Goal: Task Accomplishment & Management: Use online tool/utility

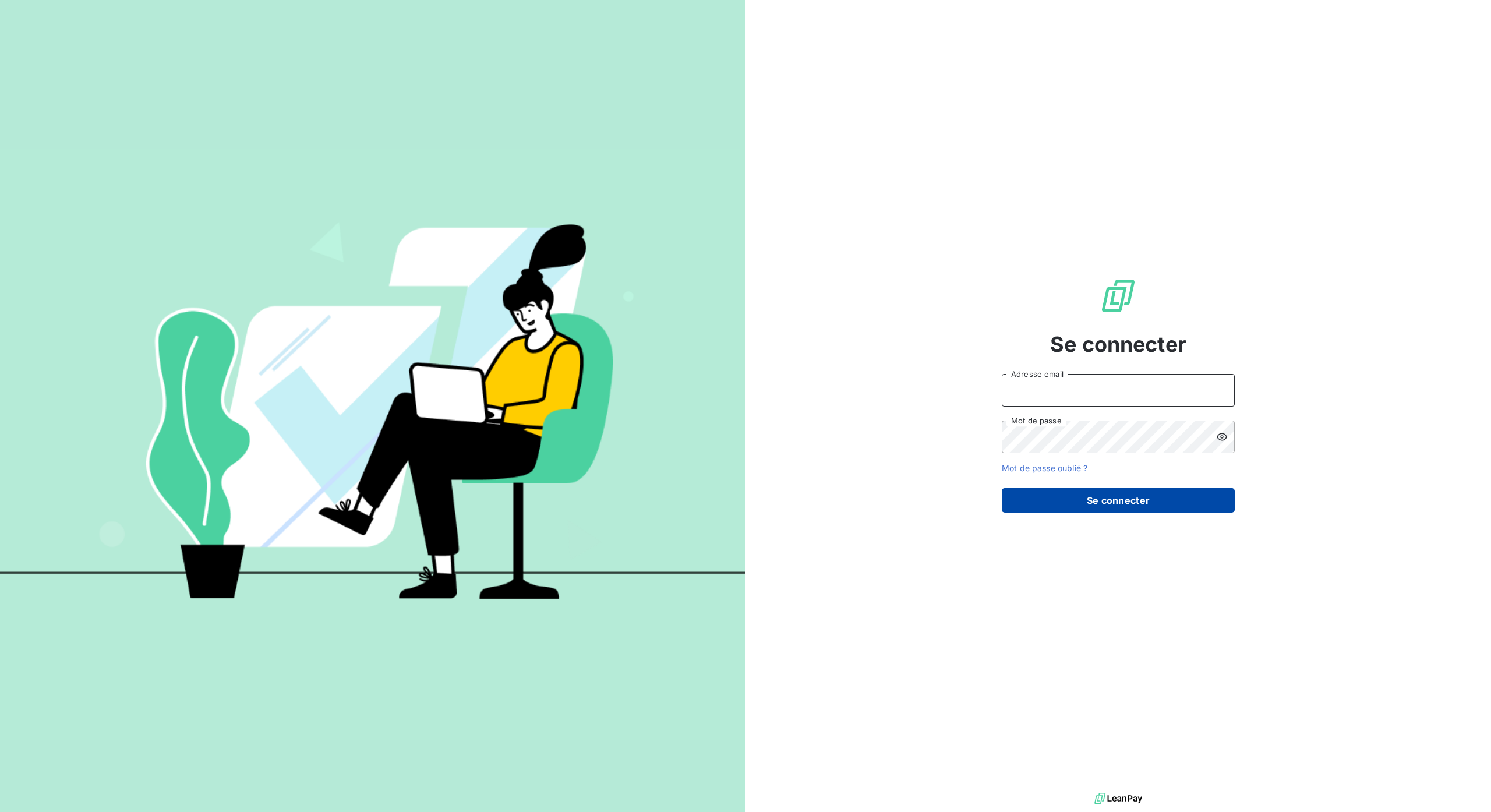
type input "[PERSON_NAME][EMAIL_ADDRESS][DOMAIN_NAME]"
click at [1125, 494] on button "Se connecter" at bounding box center [1118, 501] width 233 height 25
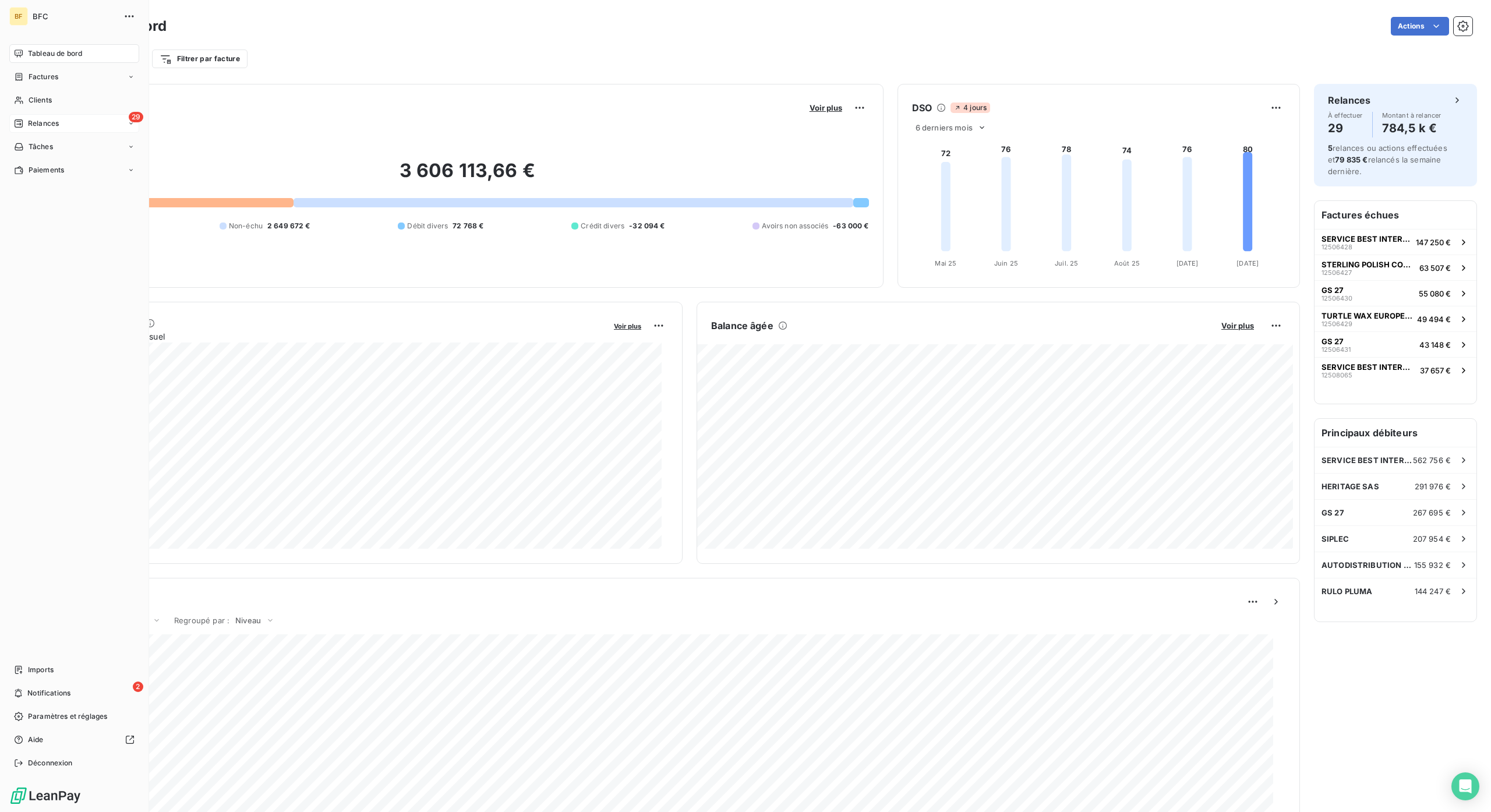
click at [46, 121] on span "Relances" at bounding box center [44, 123] width 31 height 10
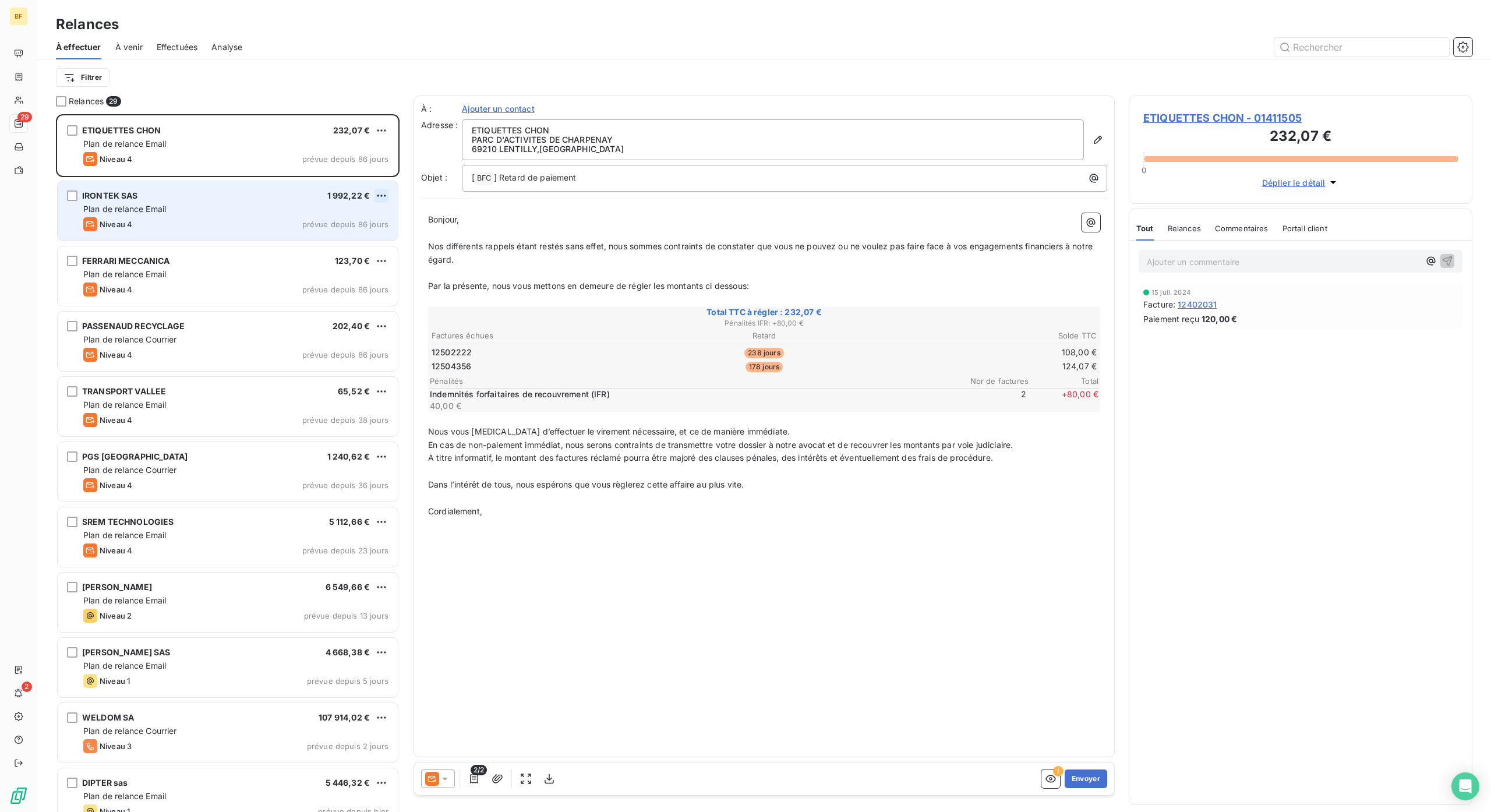
click at [381, 194] on html "BF 29 2 Relances À effectuer À venir Effectuées Analyse Filtrer Relances 29 ETI…" at bounding box center [746, 406] width 1491 height 812
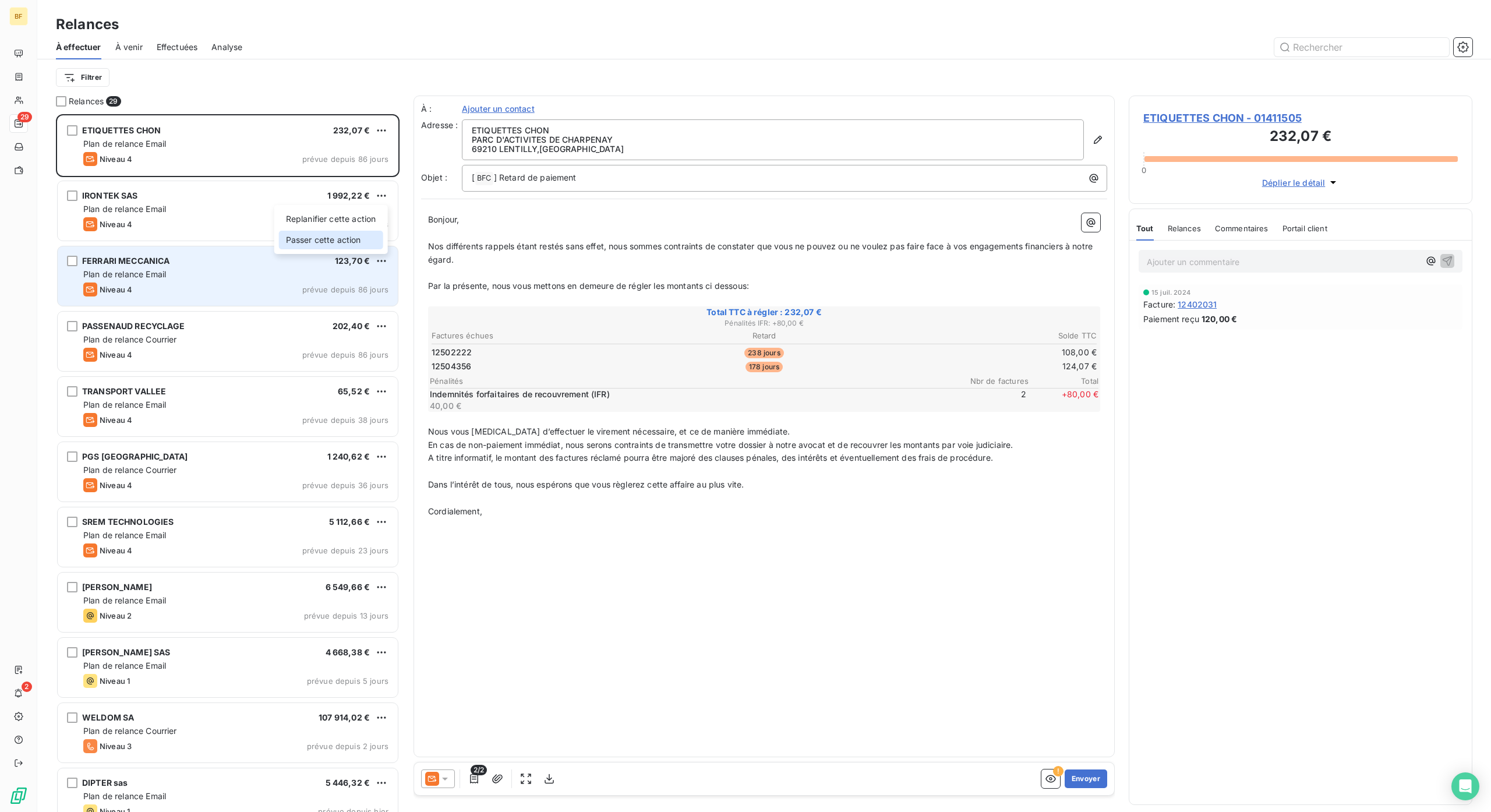
drag, startPoint x: 359, startPoint y: 243, endPoint x: 397, endPoint y: 261, distance: 42.0
click at [358, 243] on div "Passer cette action" at bounding box center [331, 240] width 105 height 19
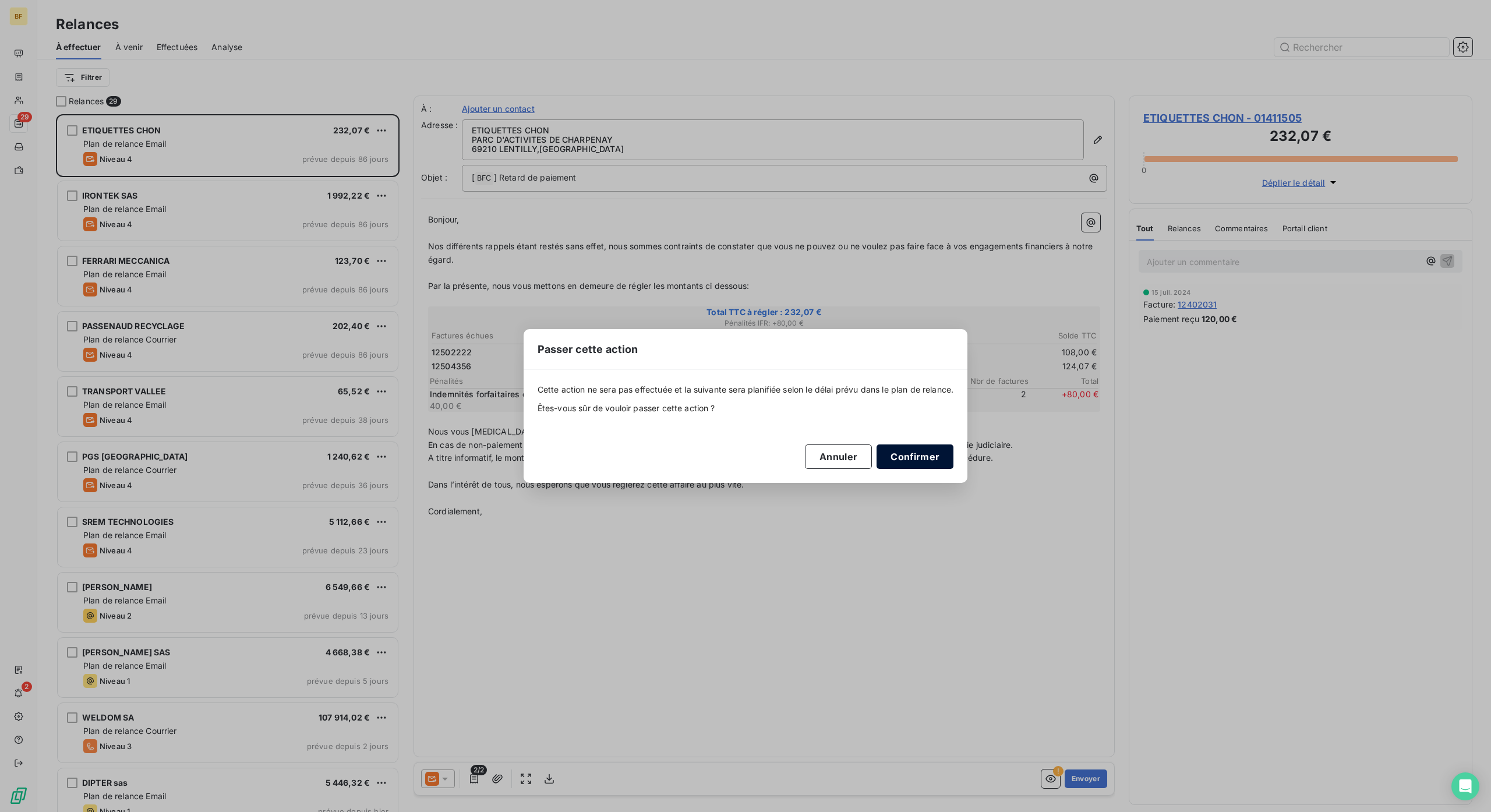
click at [886, 448] on button "Confirmer" at bounding box center [915, 456] width 77 height 25
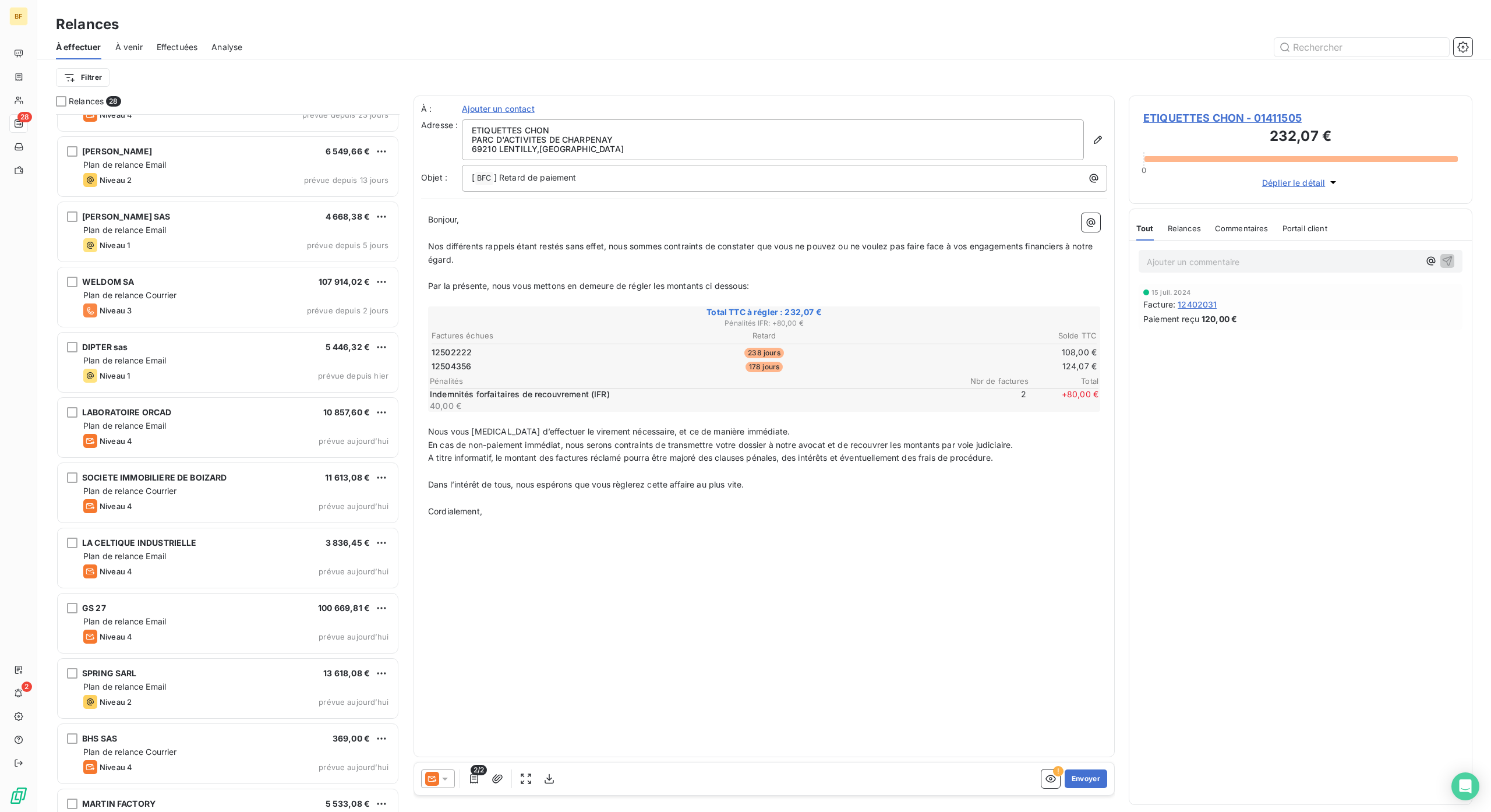
scroll to position [389, 0]
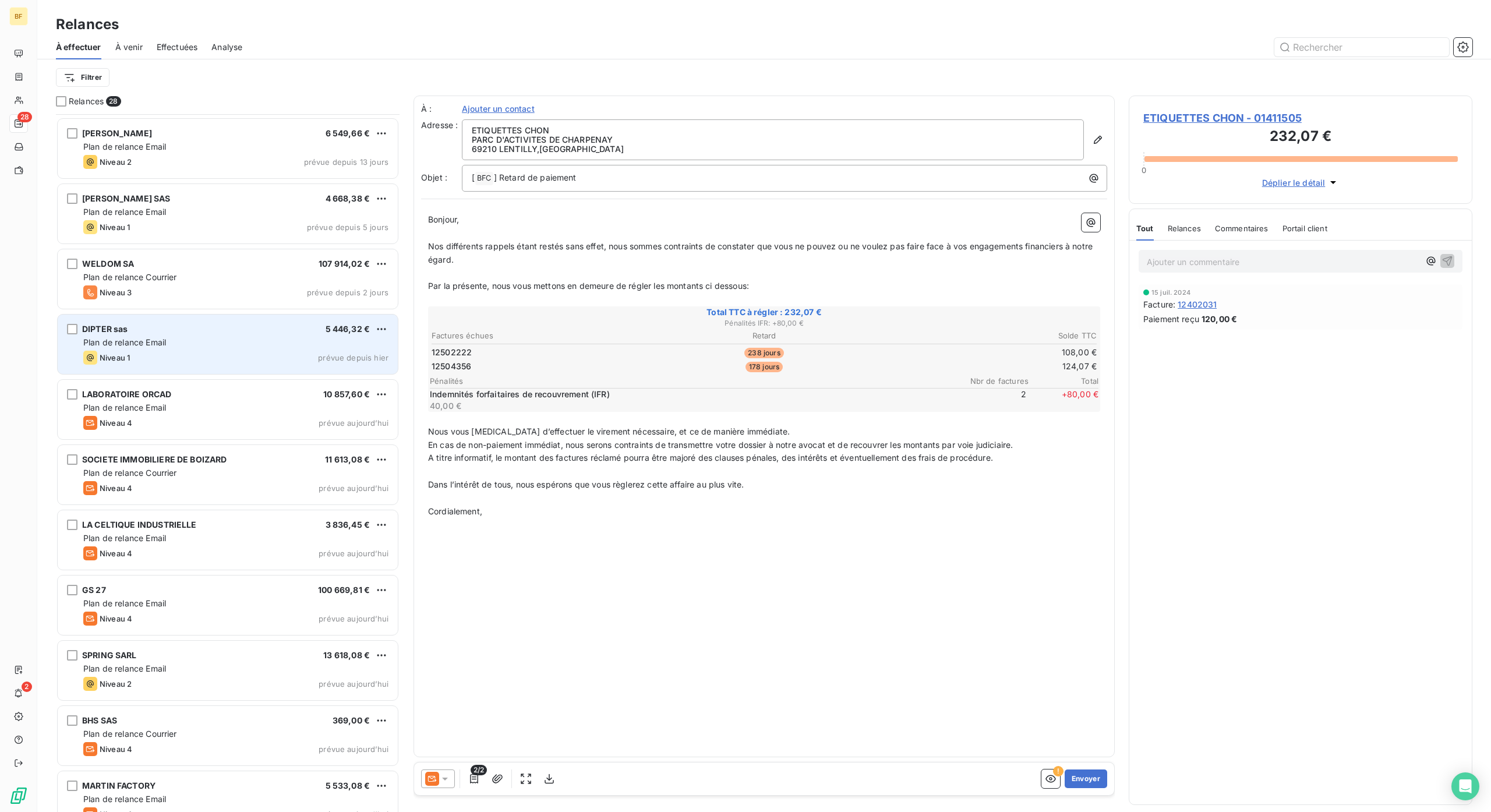
click at [299, 353] on div "Niveau 1 prévue depuis hier" at bounding box center [236, 357] width 306 height 14
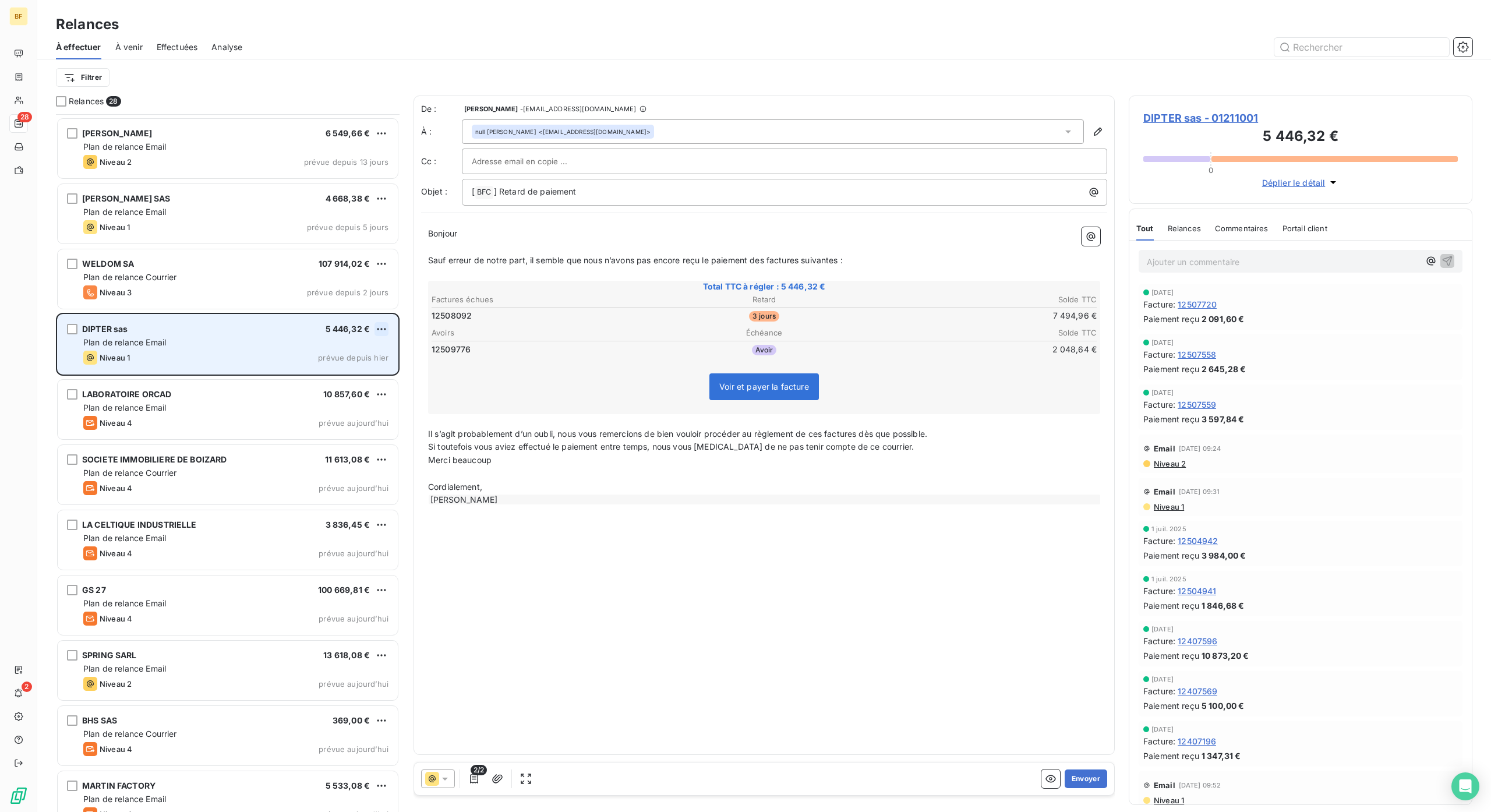
scroll to position [686, 332]
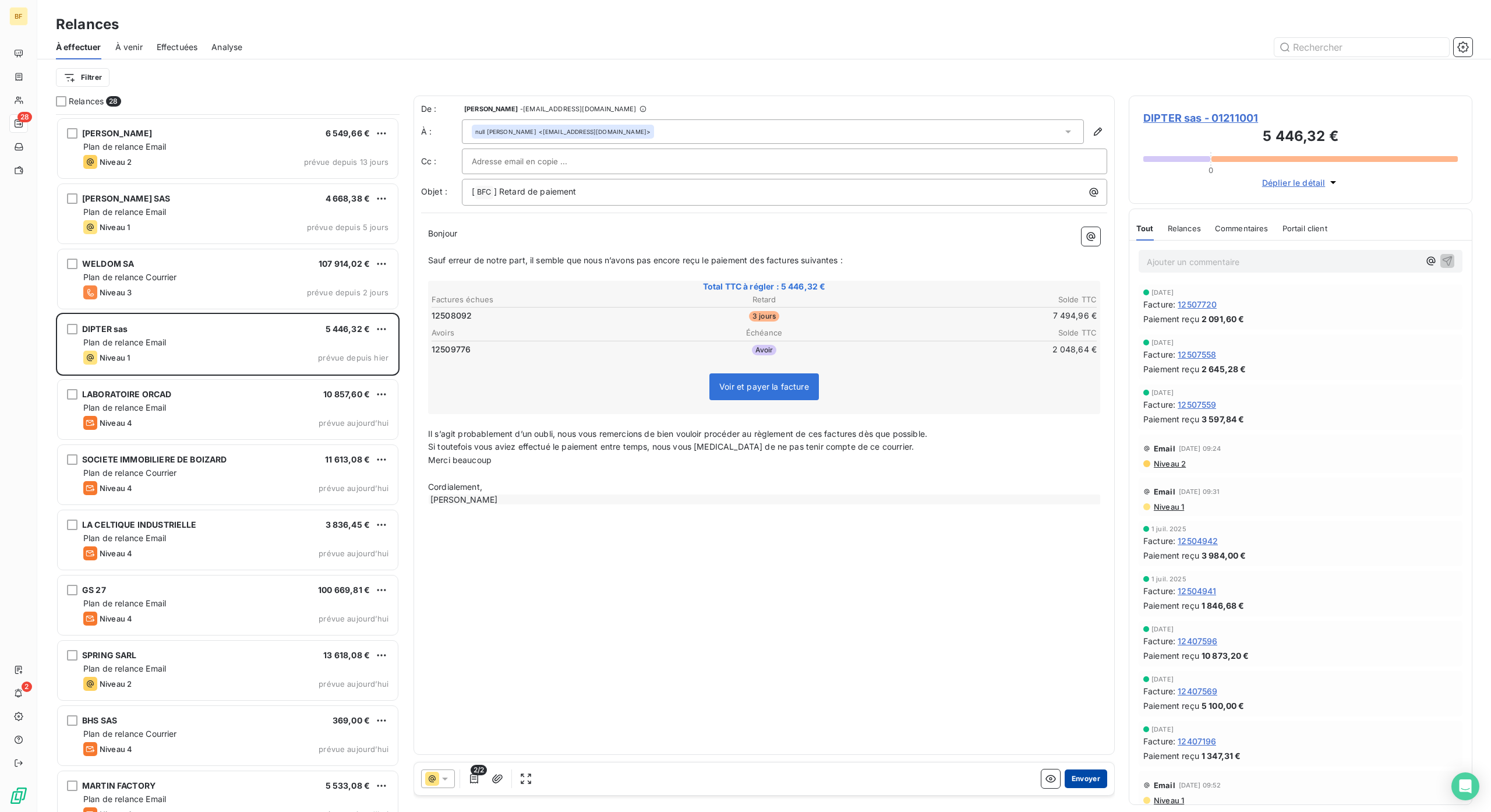
click at [1077, 771] on button "Envoyer" at bounding box center [1086, 779] width 43 height 19
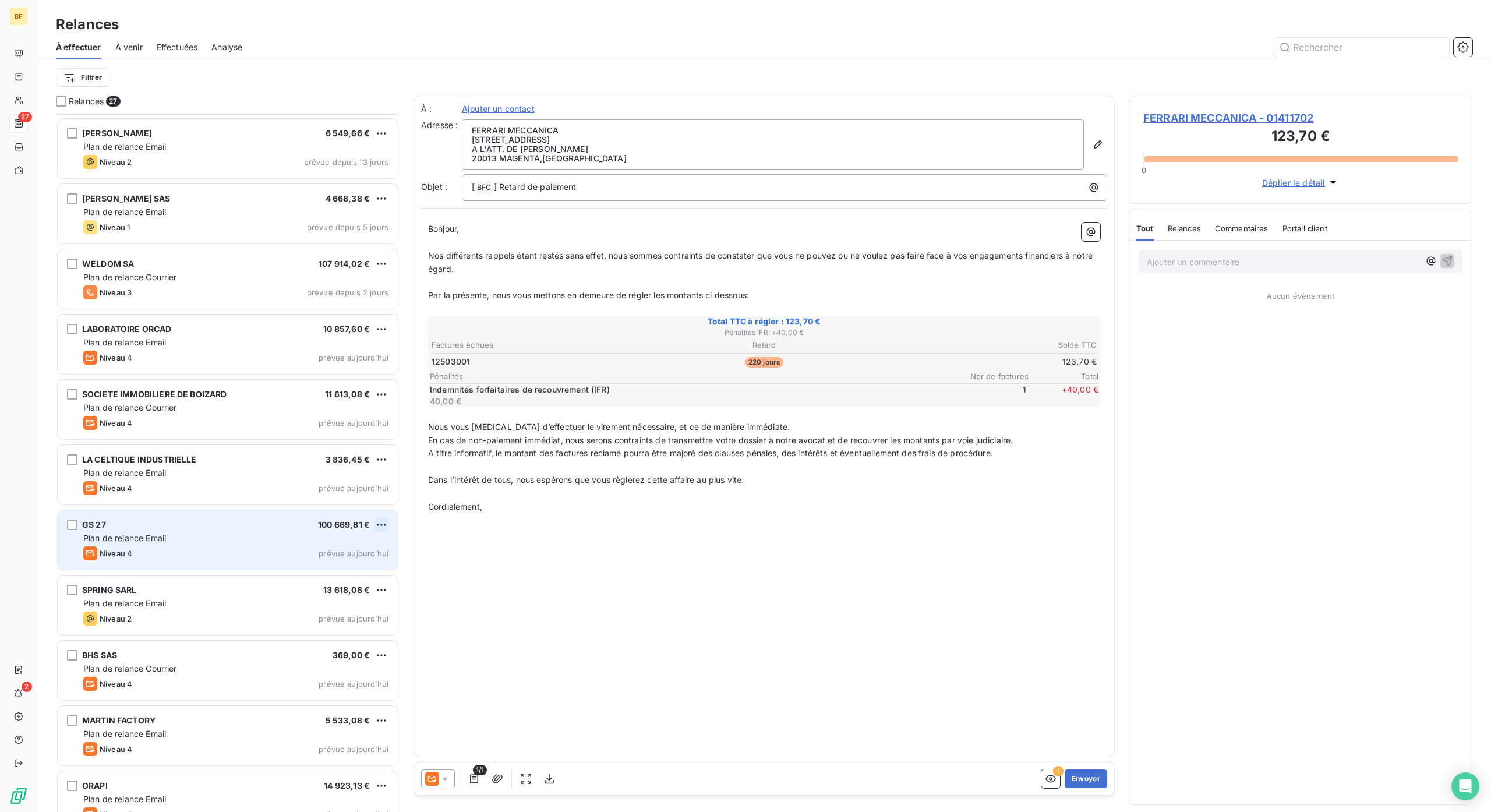
click at [385, 520] on html "BF 27 2 Relances À effectuer À venir Effectuées Analyse Filtrer Relances 27 PGS…" at bounding box center [746, 406] width 1491 height 812
click at [361, 576] on div "Passer cette action" at bounding box center [331, 570] width 105 height 19
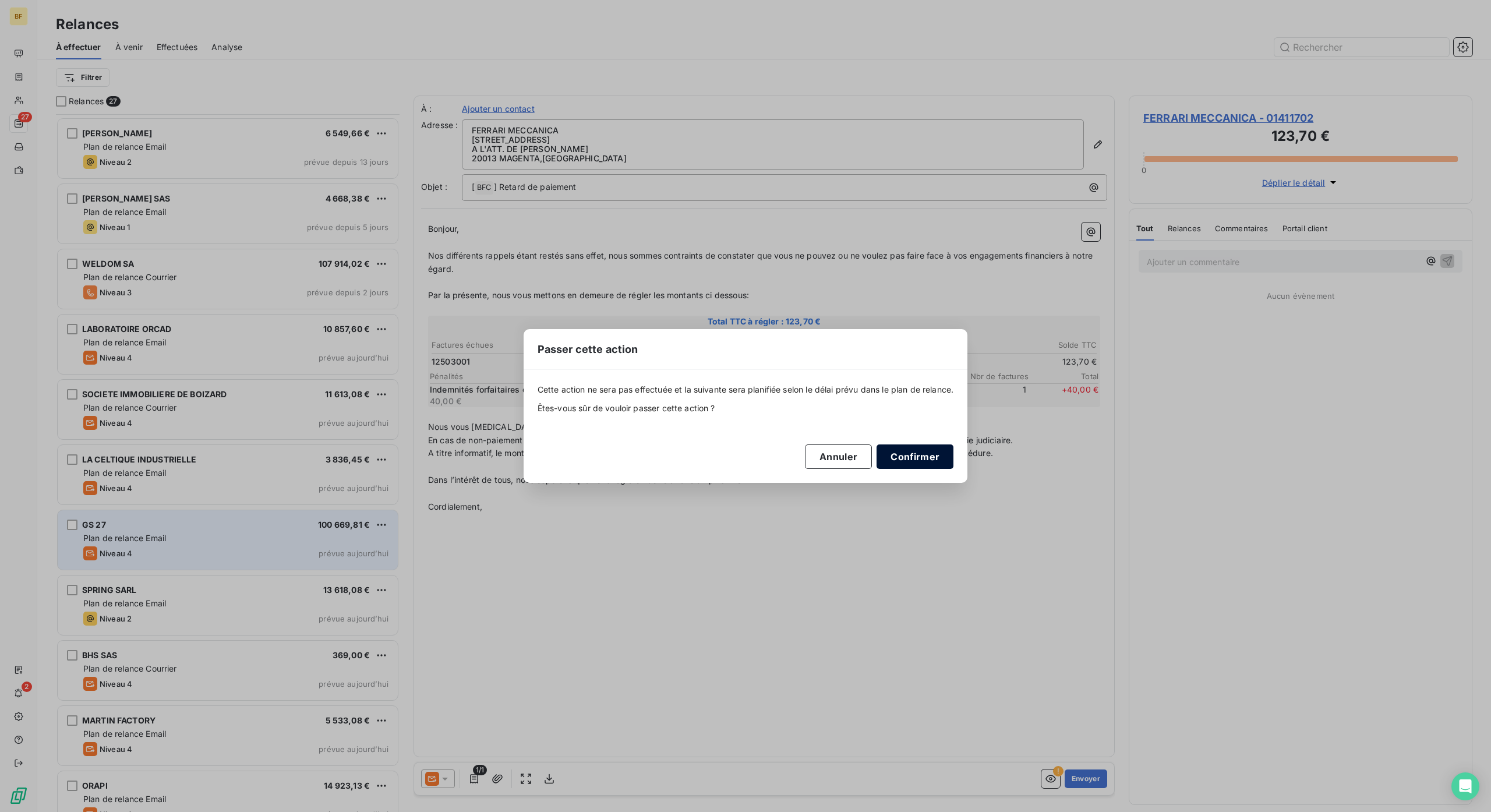
click at [935, 462] on button "Confirmer" at bounding box center [915, 456] width 77 height 25
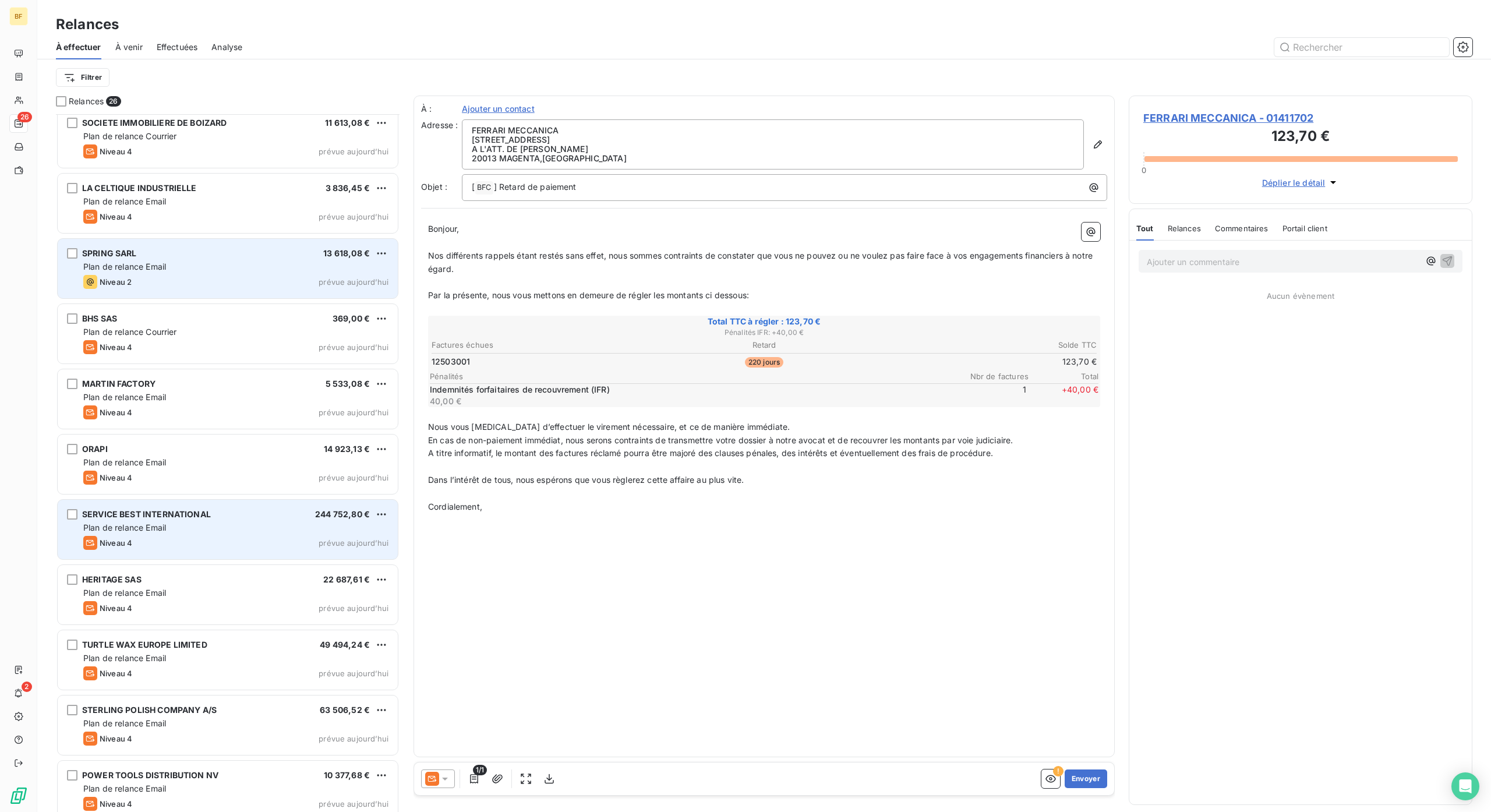
scroll to position [622, 0]
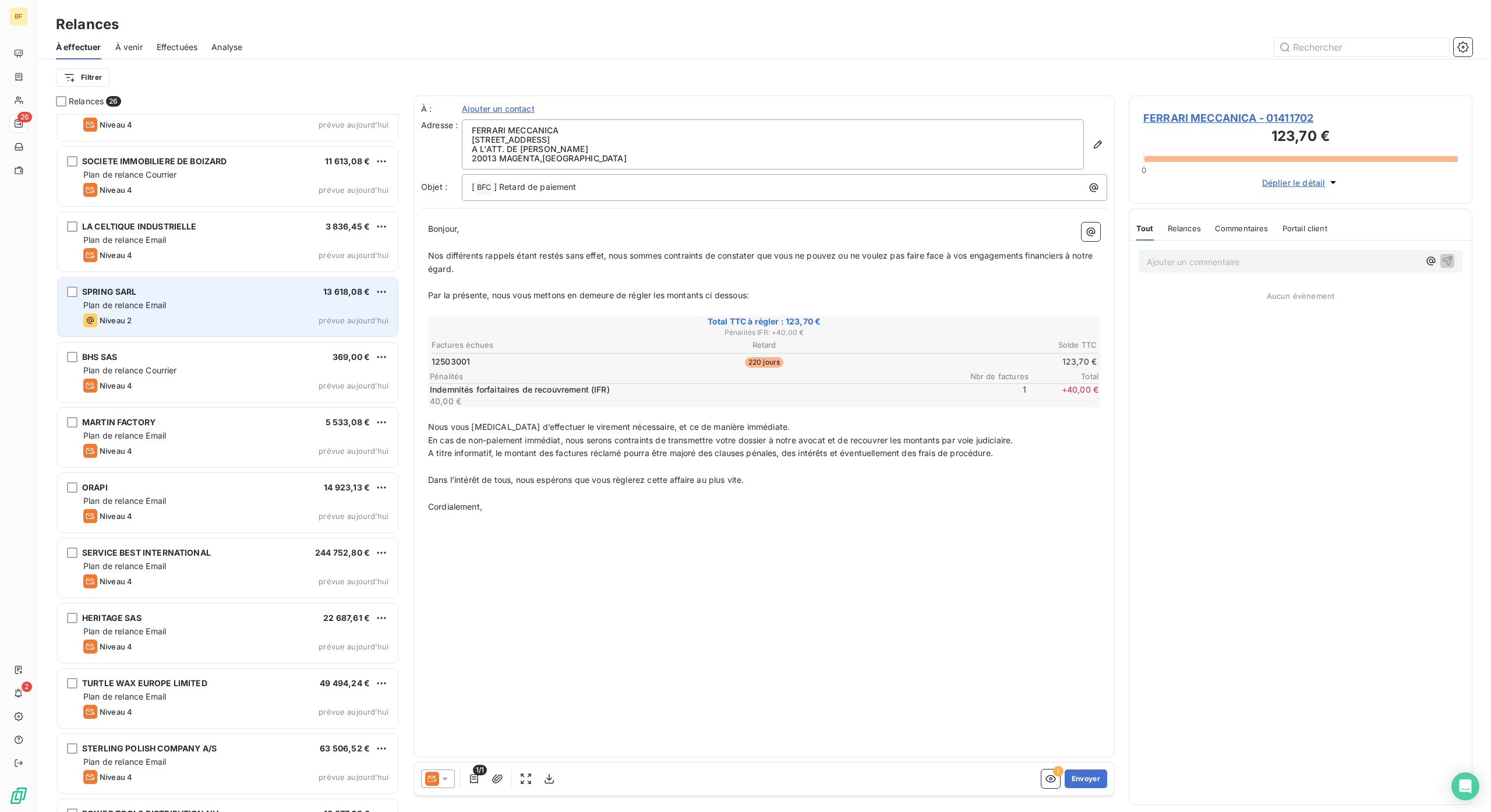
click at [152, 305] on span "Plan de relance Email" at bounding box center [125, 305] width 83 height 10
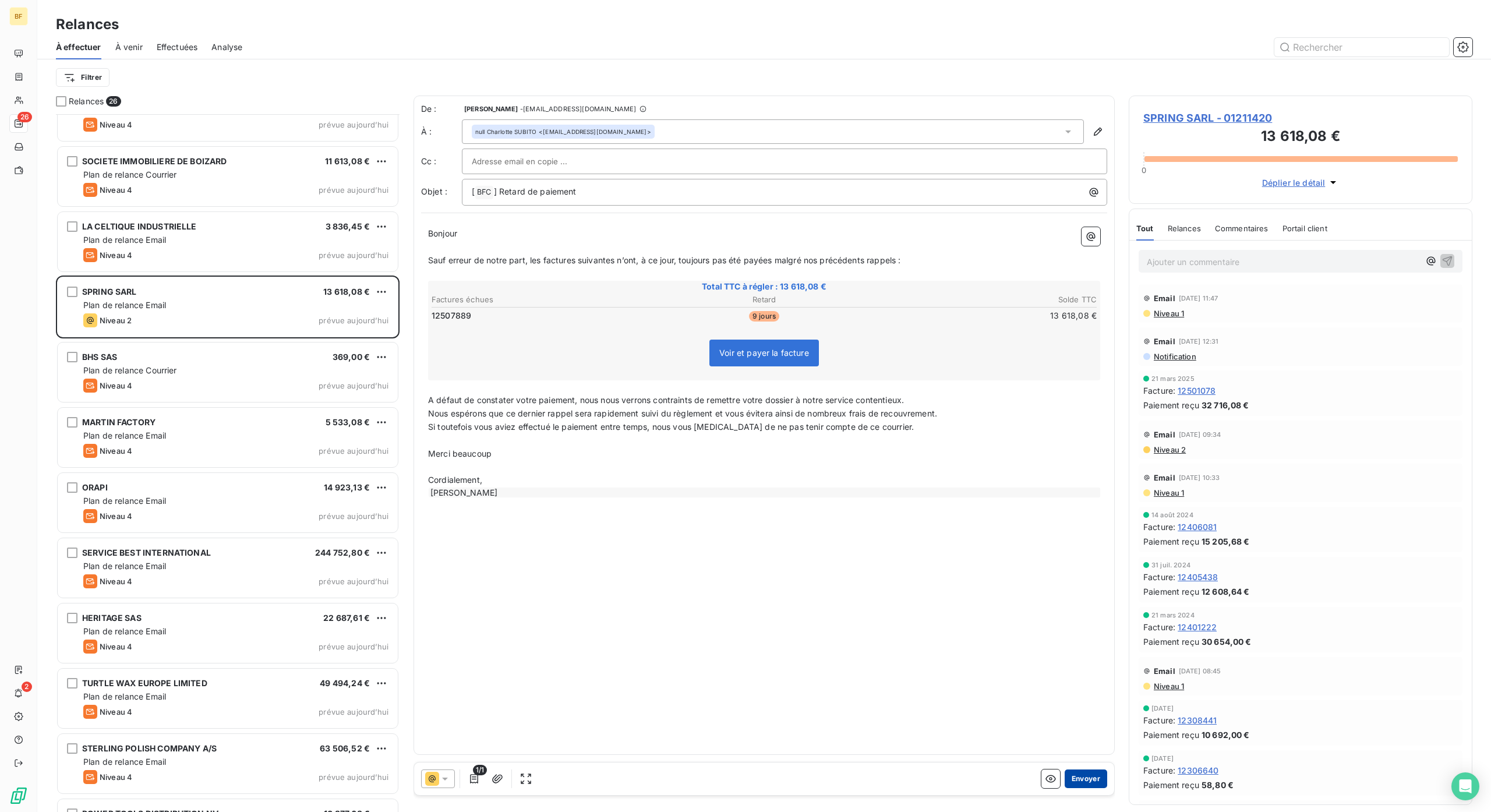
click at [1075, 778] on button "Envoyer" at bounding box center [1086, 779] width 43 height 19
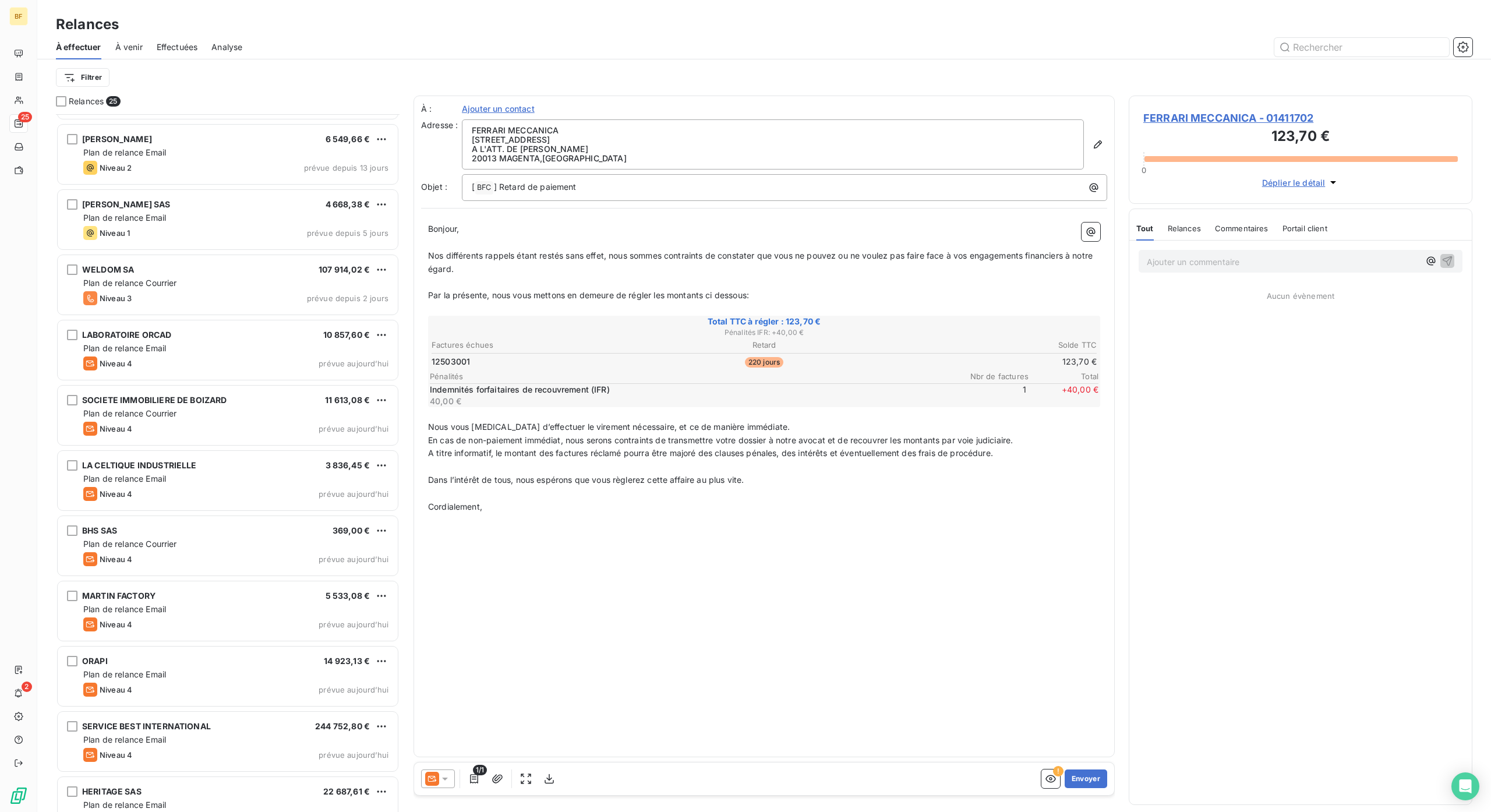
scroll to position [389, 0]
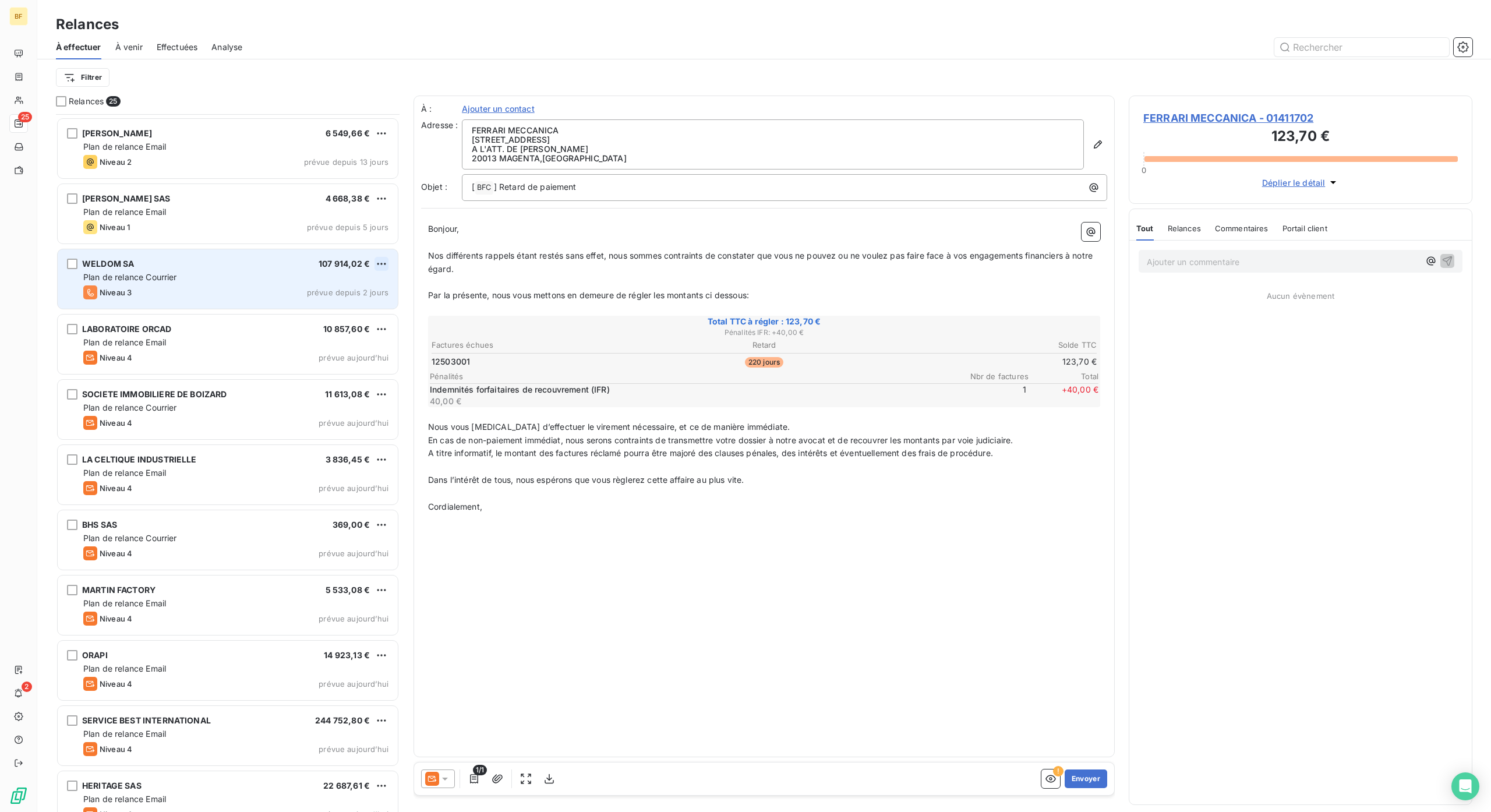
click at [380, 261] on html "BF 25 2 Relances À effectuer À venir Effectuées Analyse Filtrer Relances 25 PGS…" at bounding box center [746, 406] width 1491 height 812
click at [379, 306] on div "Passer cette action" at bounding box center [331, 308] width 105 height 19
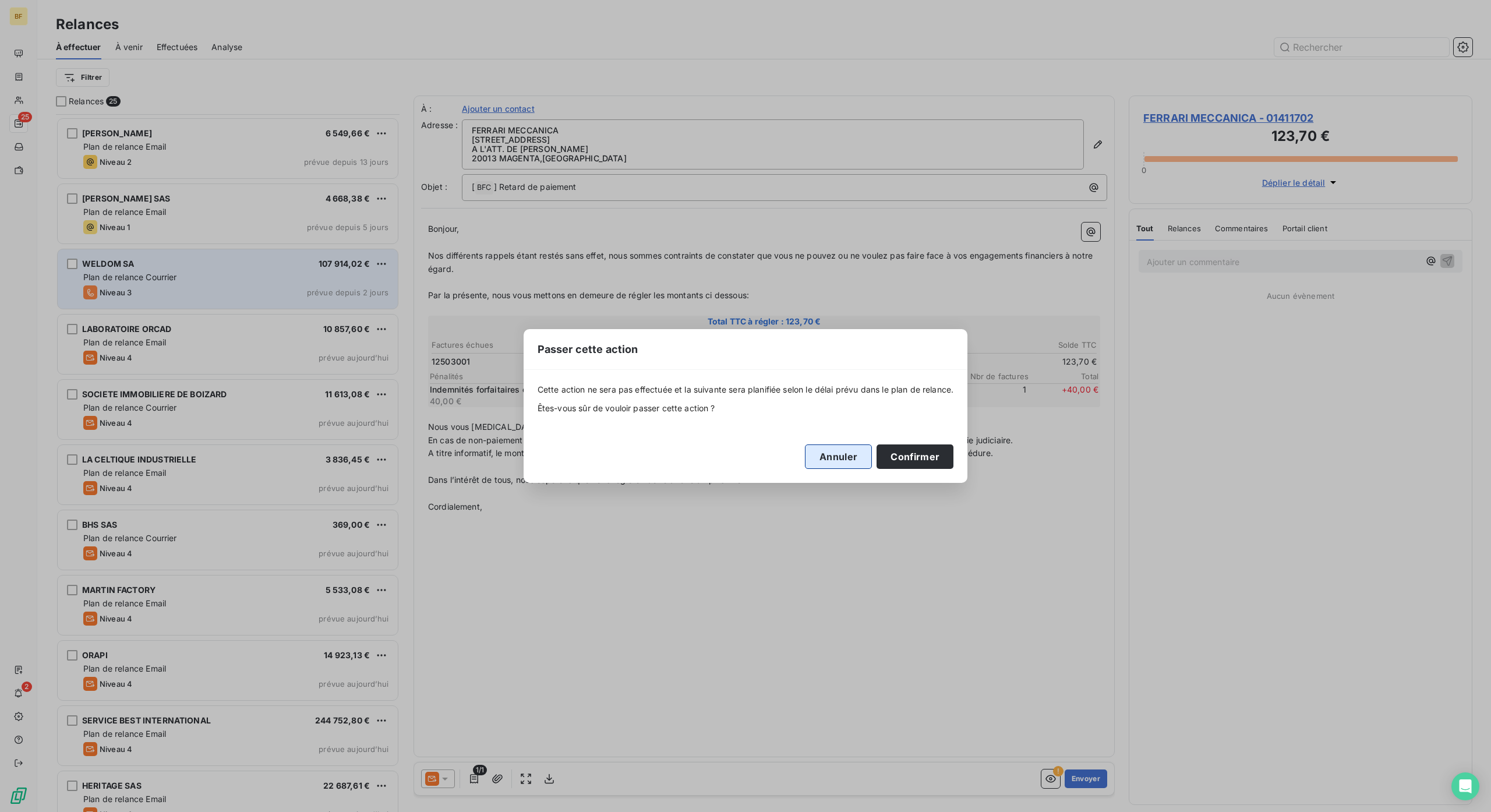
drag, startPoint x: 890, startPoint y: 456, endPoint x: 860, endPoint y: 455, distance: 30.0
click at [889, 454] on button "Confirmer" at bounding box center [915, 456] width 77 height 25
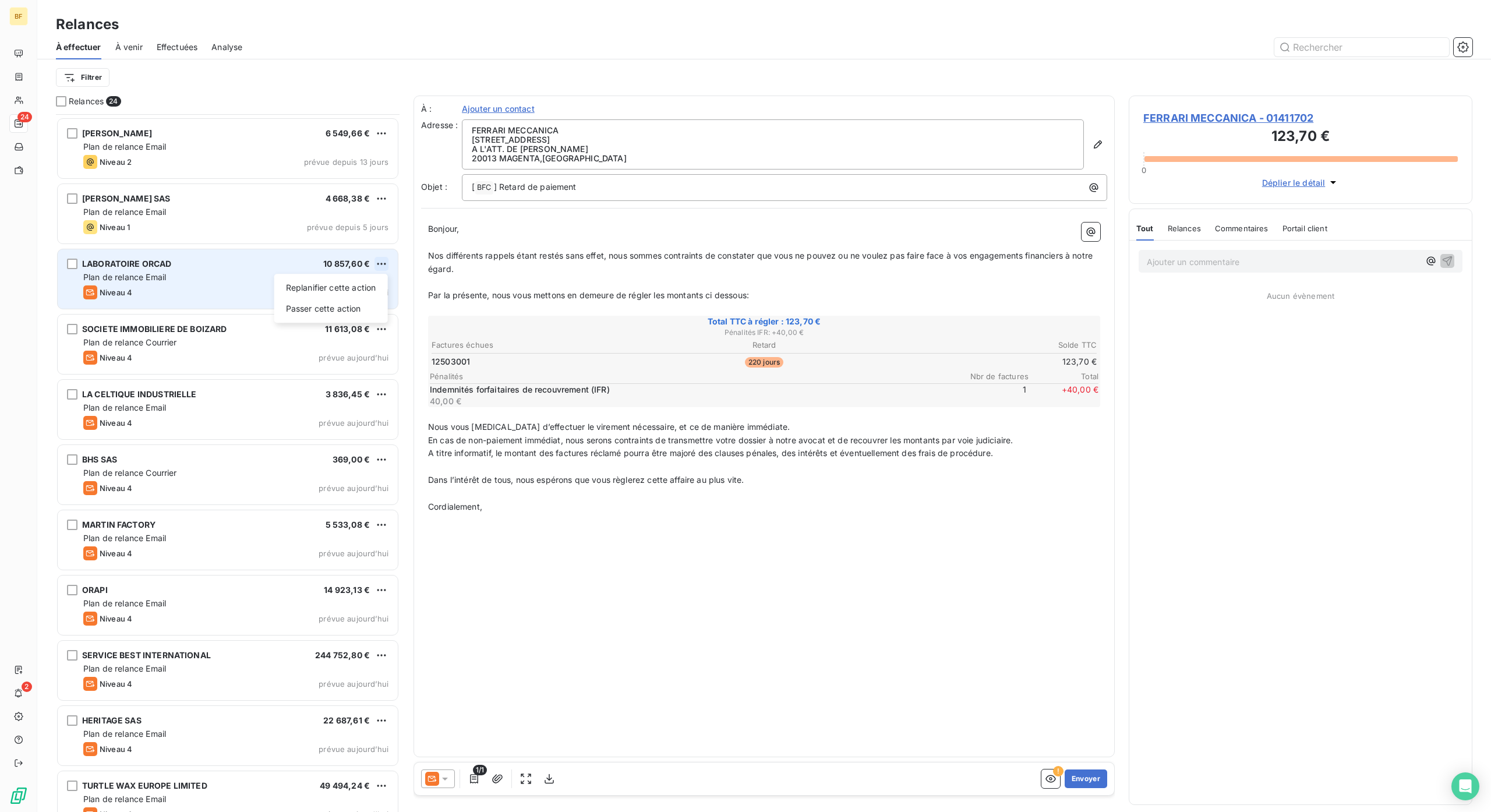
click at [385, 259] on html "BF 24 2 Relances À effectuer À venir Effectuées Analyse Filtrer Relances 24 PGS…" at bounding box center [746, 406] width 1491 height 812
click at [327, 306] on div "Passer cette action" at bounding box center [331, 308] width 105 height 19
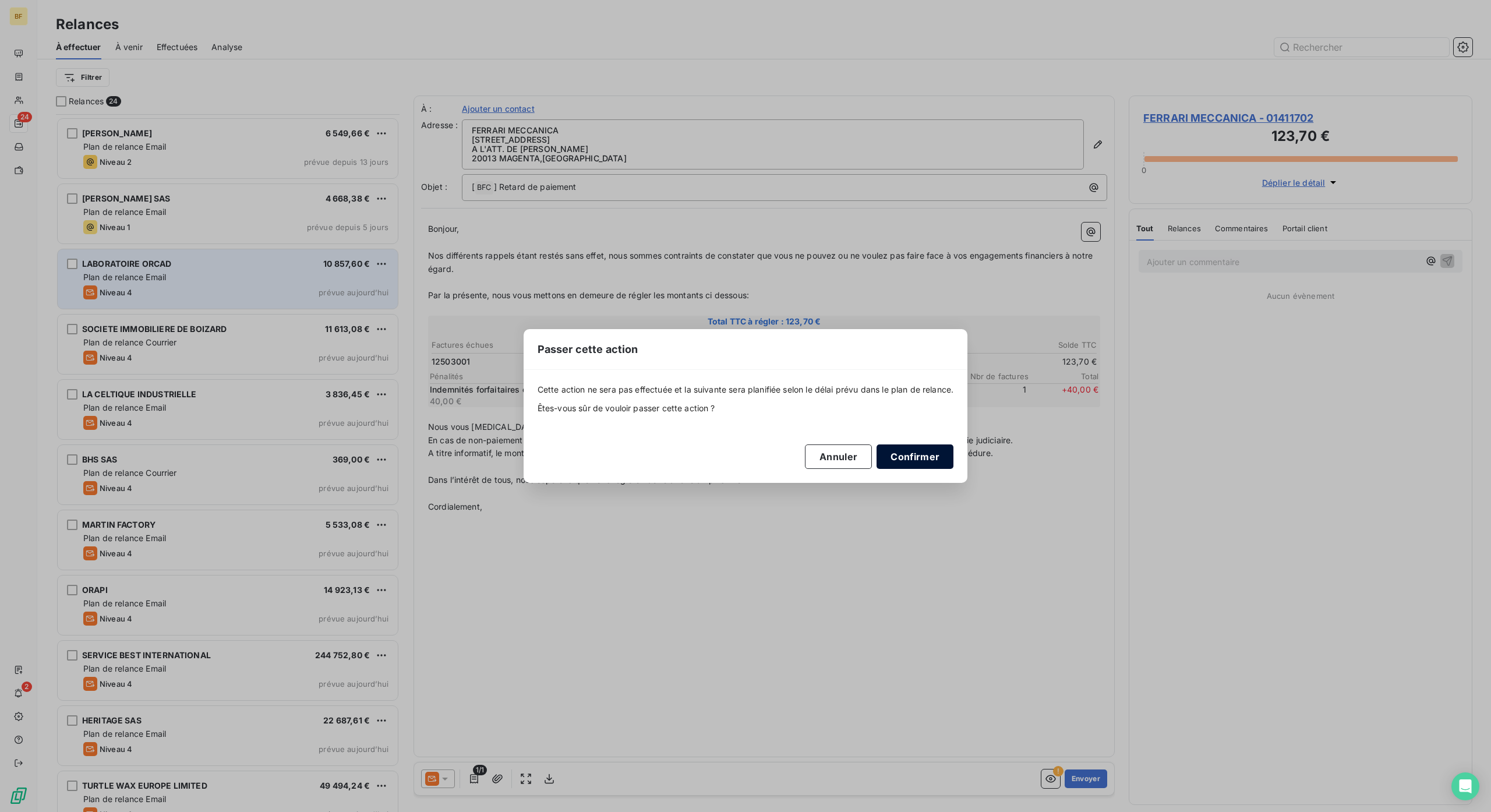
click at [901, 457] on button "Confirmer" at bounding box center [915, 456] width 77 height 25
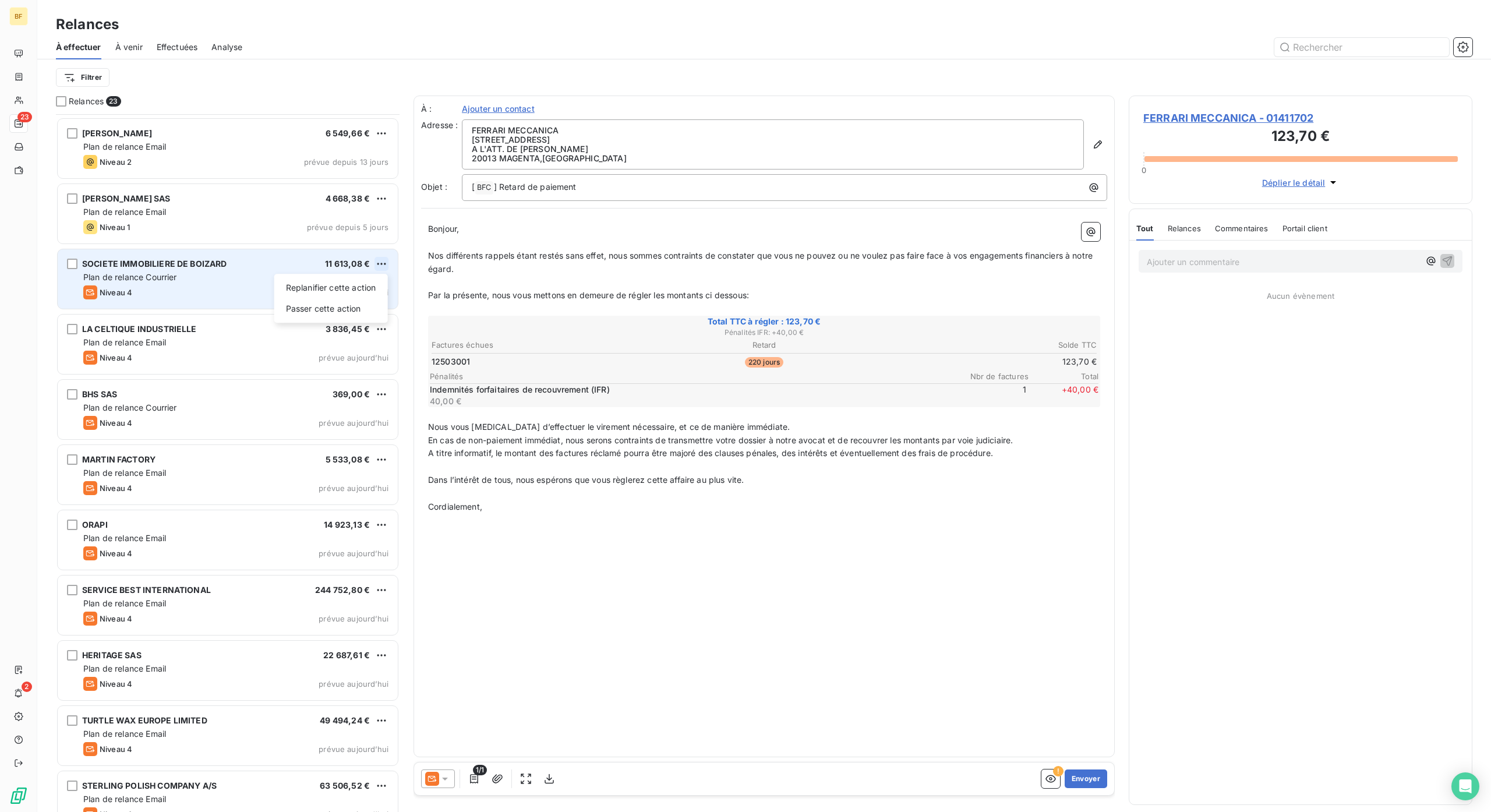
click at [379, 259] on html "BF 23 2 Relances À effectuer À venir Effectuées Analyse Filtrer Relances 23 PGS…" at bounding box center [746, 406] width 1491 height 812
click at [356, 306] on div "Passer cette action" at bounding box center [331, 308] width 105 height 19
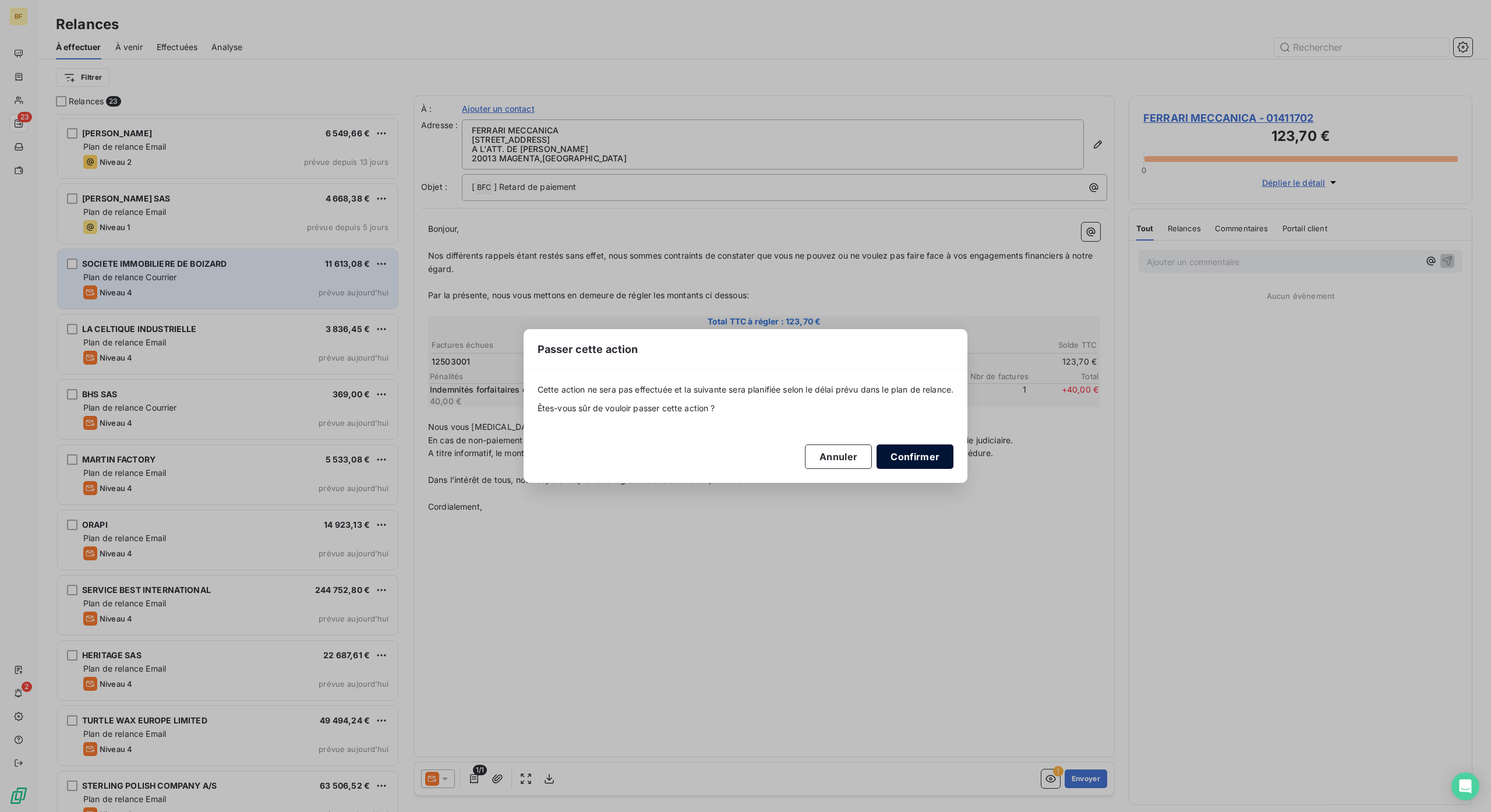
click at [917, 444] on button "Confirmer" at bounding box center [915, 456] width 77 height 25
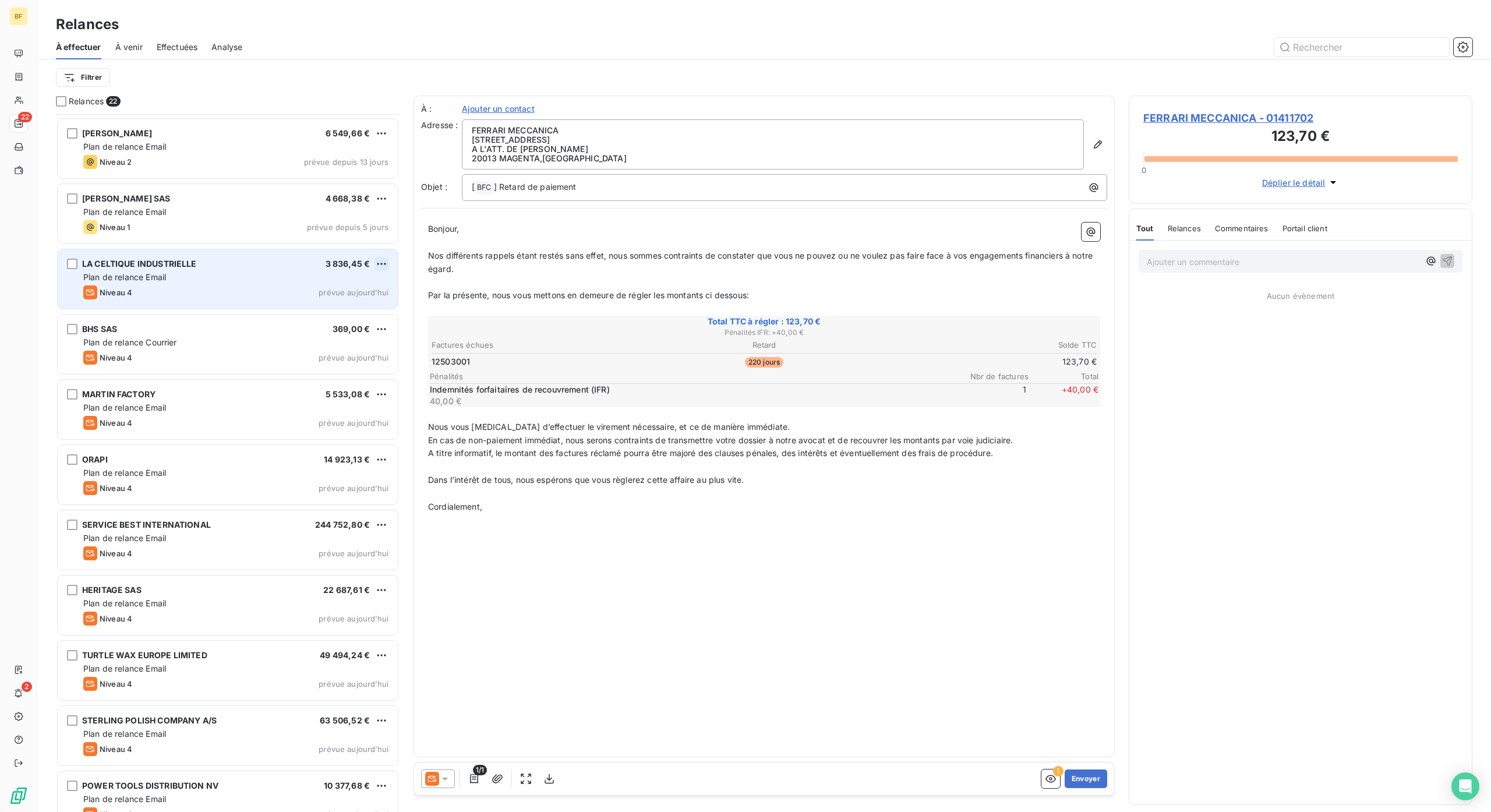
click at [383, 261] on html "BF 22 2 Relances À effectuer À venir Effectuées Analyse Filtrer Relances 22 PGS…" at bounding box center [746, 406] width 1491 height 812
click at [372, 315] on div "Passer cette action" at bounding box center [331, 308] width 105 height 19
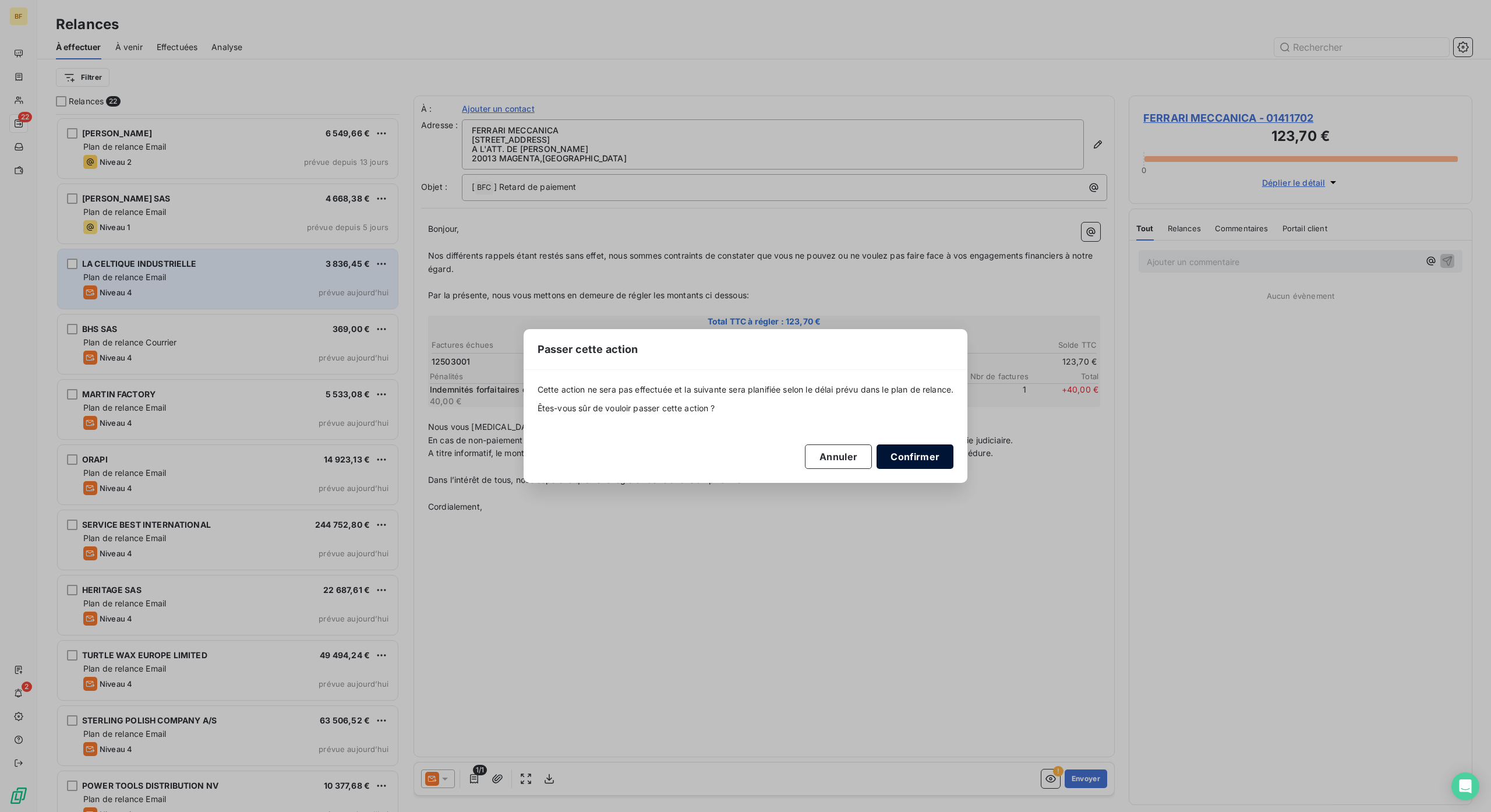
click at [916, 450] on button "Confirmer" at bounding box center [915, 456] width 77 height 25
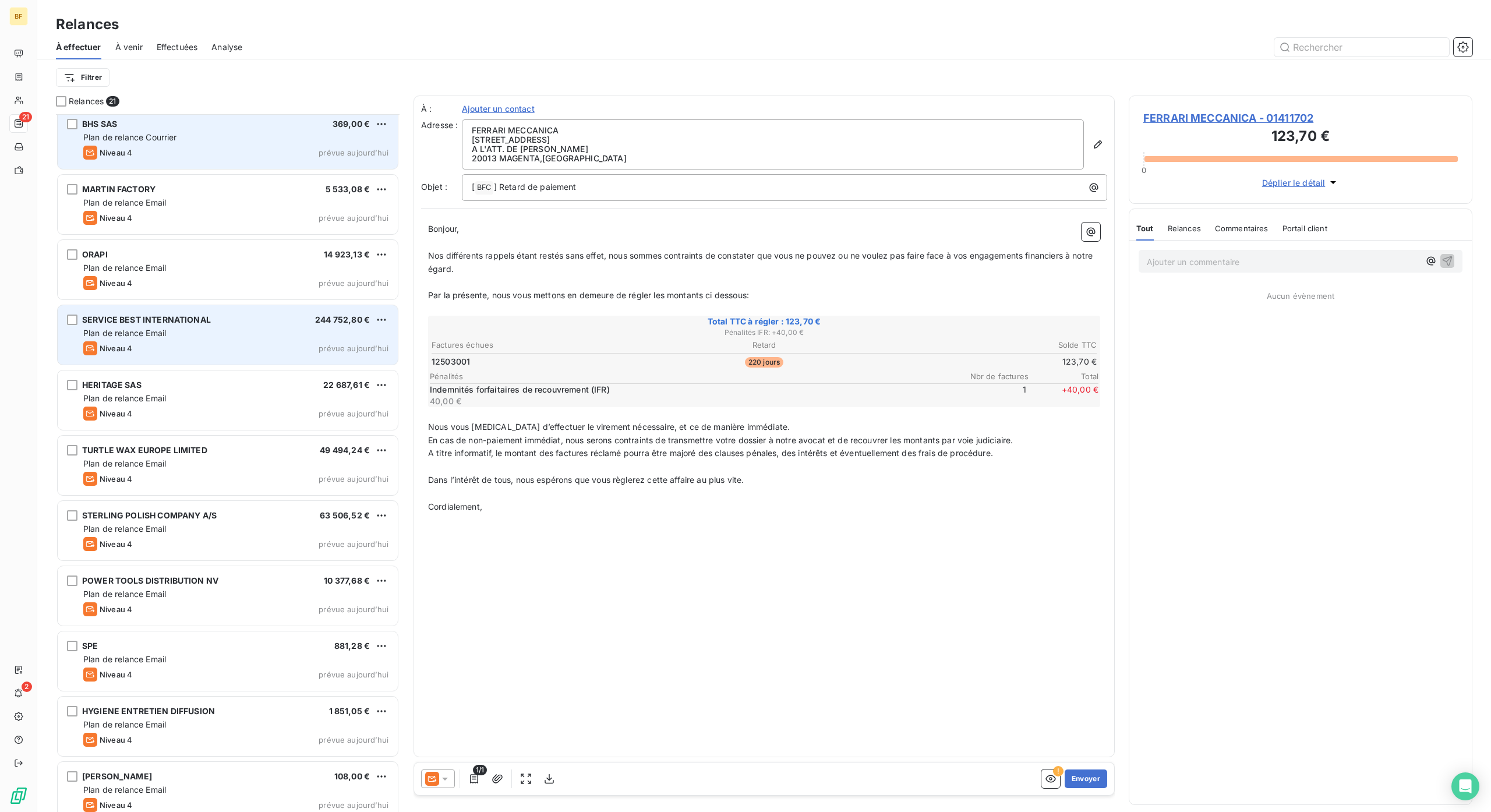
scroll to position [544, 0]
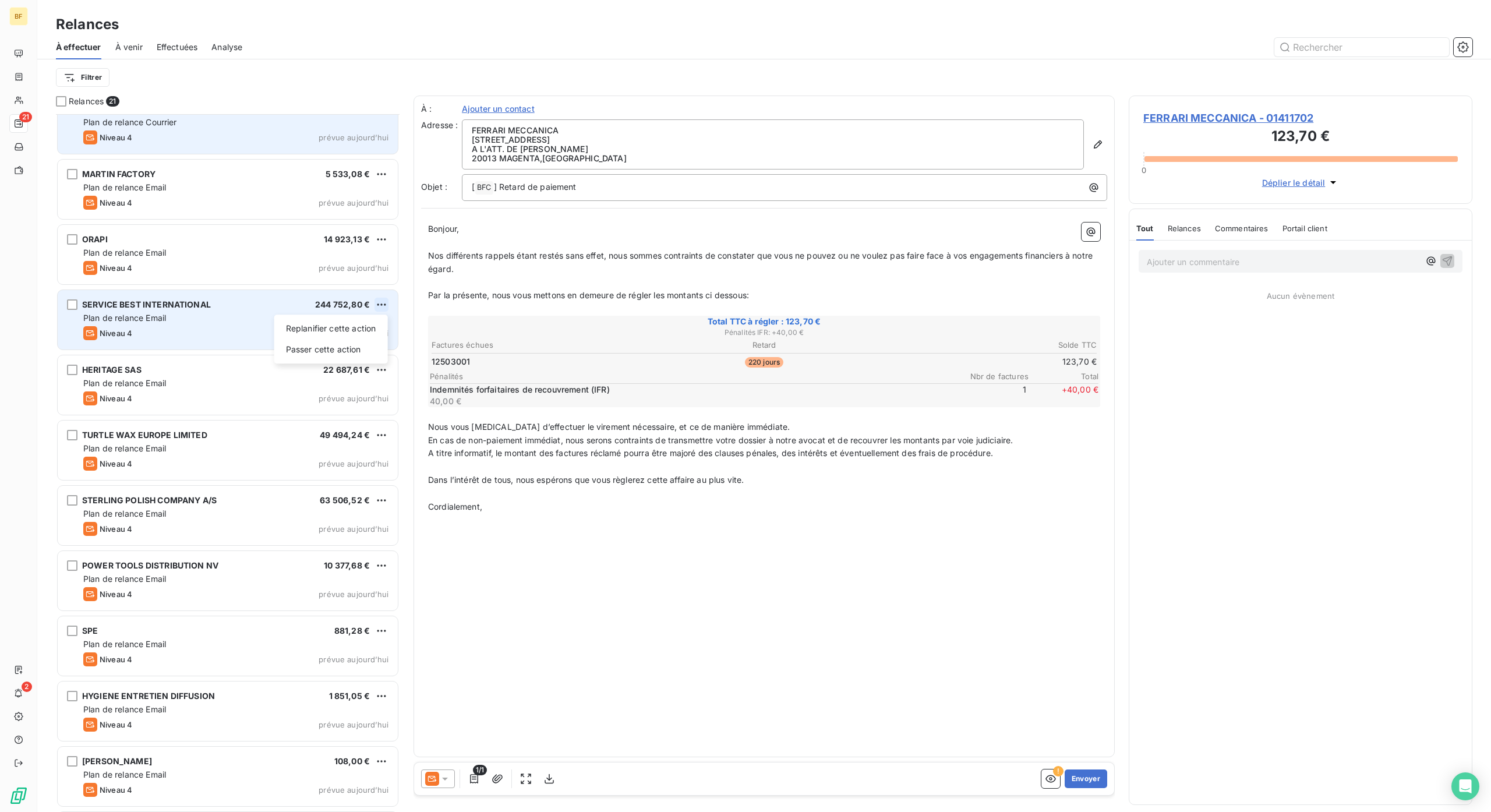
click at [380, 305] on html "BF 21 2 Relances À effectuer À venir Effectuées Analyse Filtrer Relances 21 [PE…" at bounding box center [746, 406] width 1491 height 812
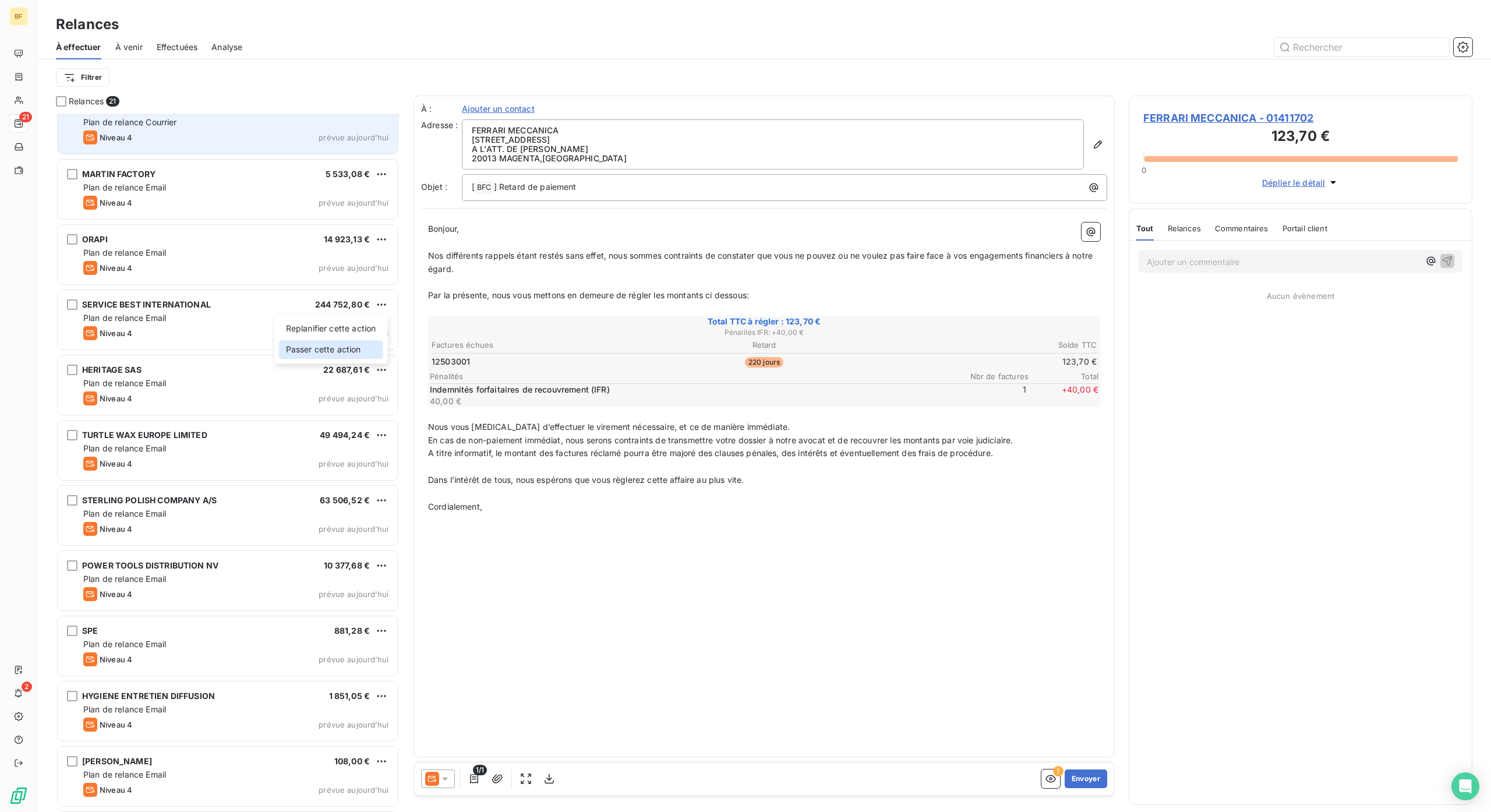
click at [351, 350] on div "Passer cette action" at bounding box center [331, 350] width 105 height 19
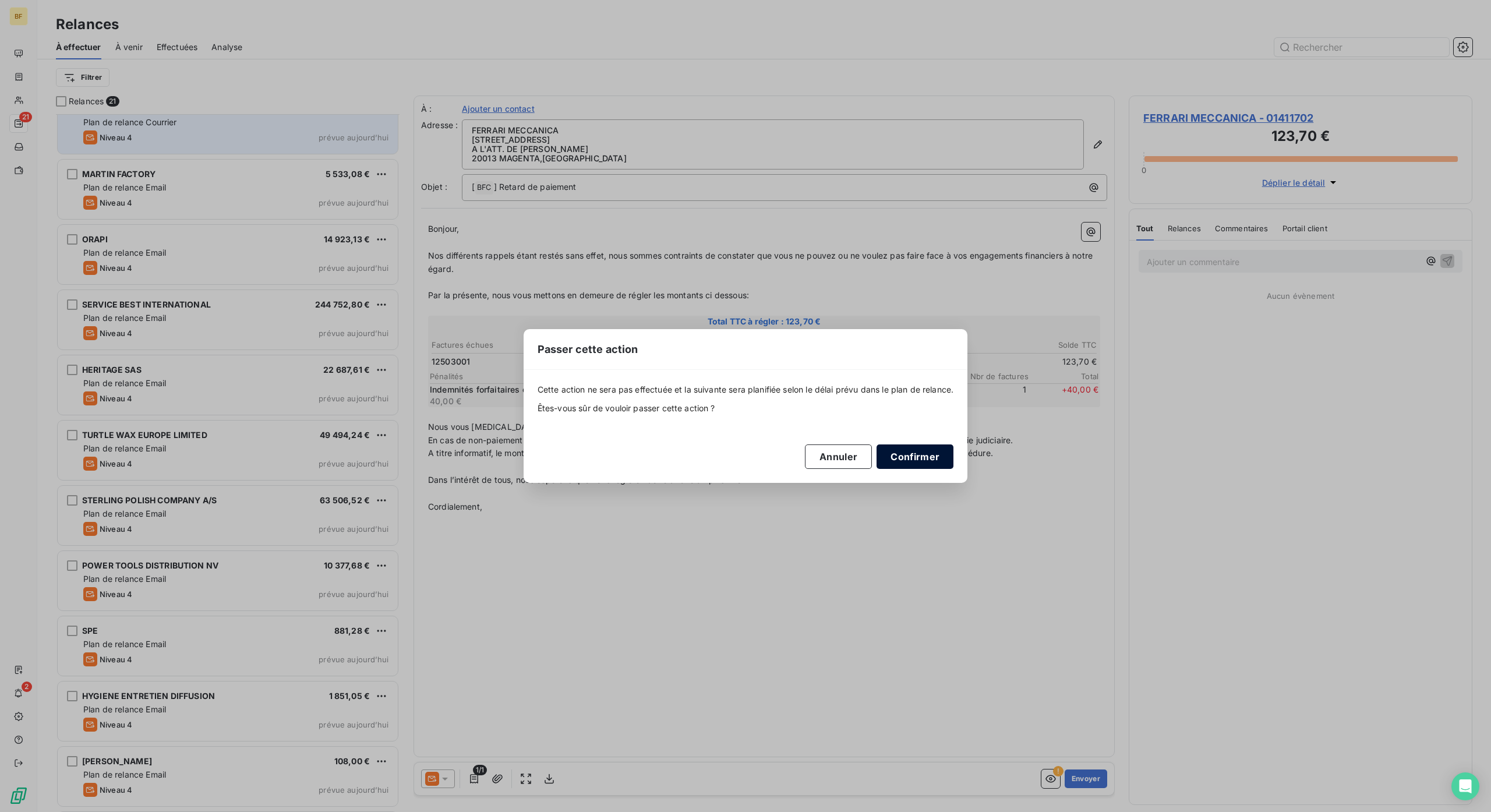
click at [935, 456] on button "Confirmer" at bounding box center [915, 456] width 77 height 25
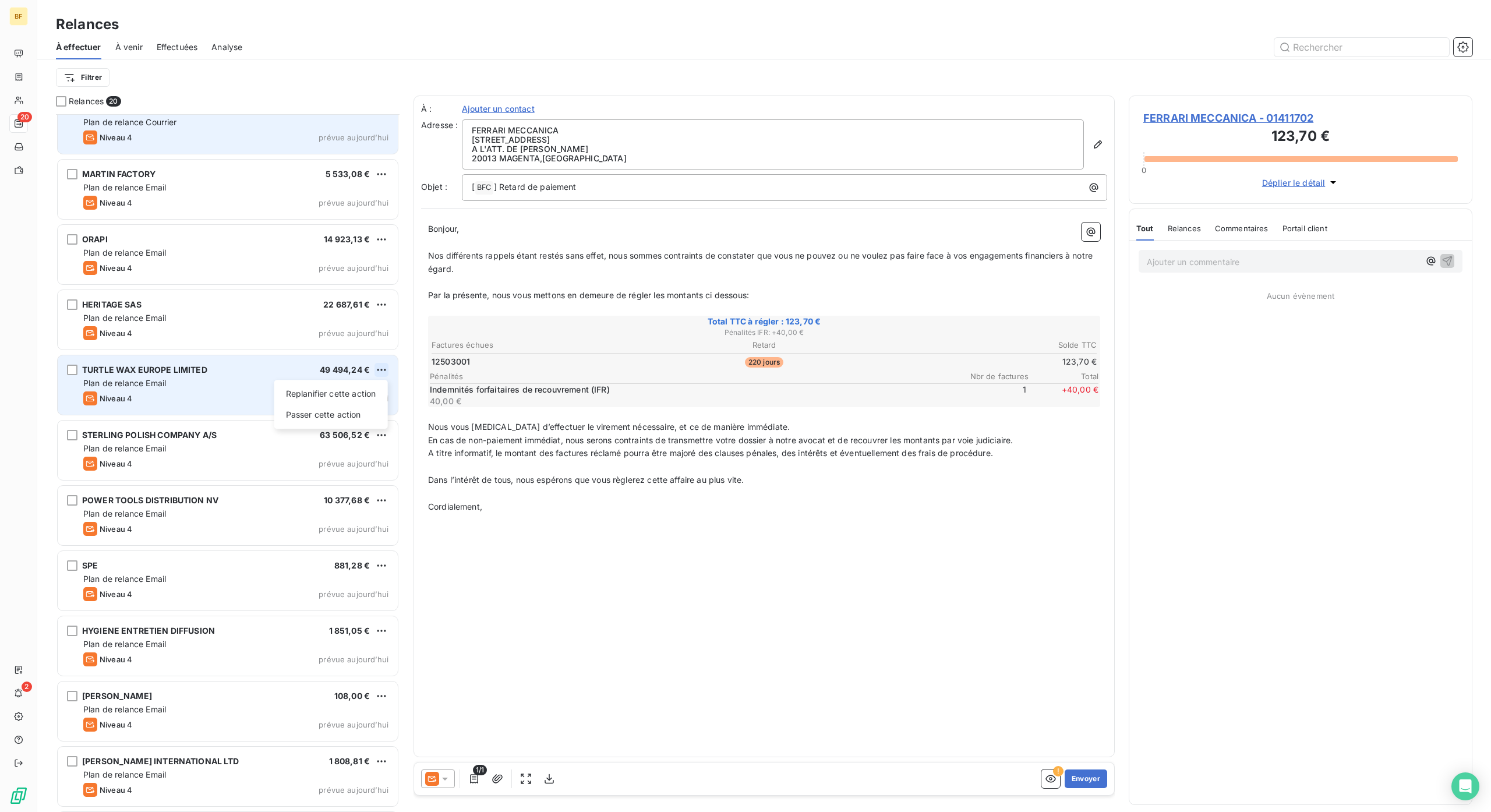
click at [382, 373] on html "BF 20 2 Relances À effectuer À venir Effectuées Analyse Filtrer Relances 20 [PE…" at bounding box center [746, 406] width 1491 height 812
click at [367, 408] on div "Passer cette action" at bounding box center [331, 415] width 105 height 19
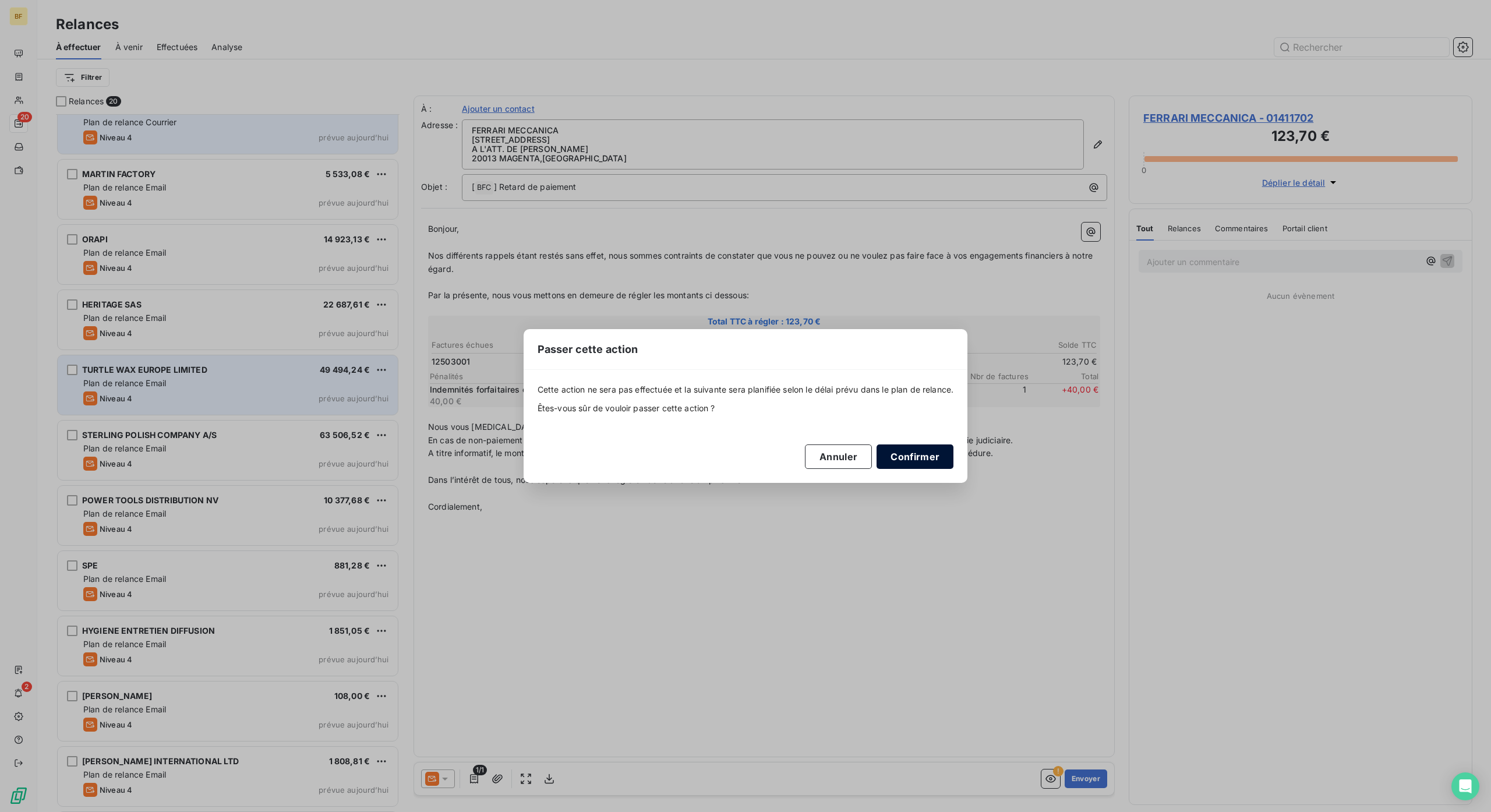
click at [886, 460] on button "Confirmer" at bounding box center [915, 456] width 77 height 25
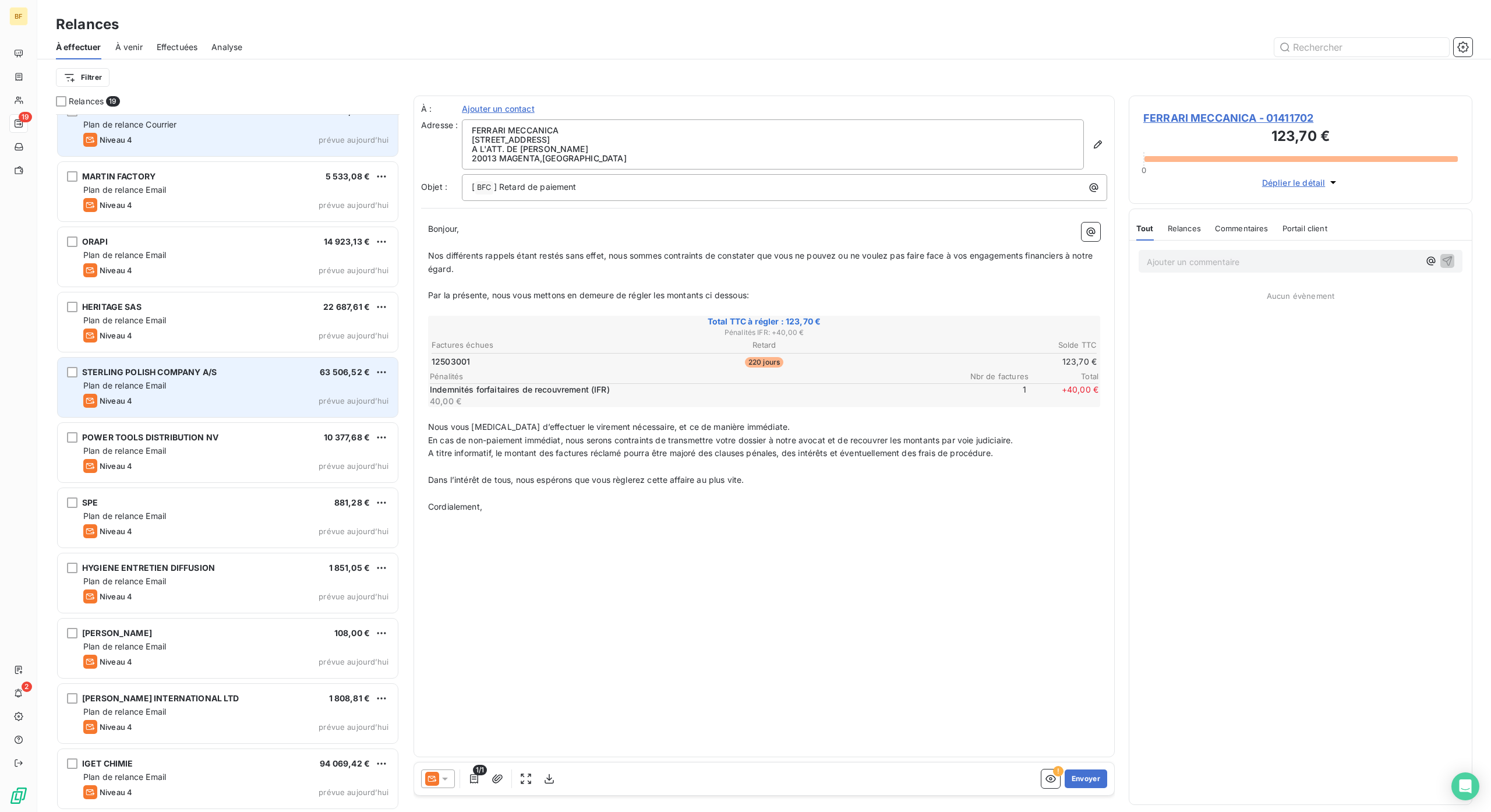
scroll to position [541, 0]
click at [385, 373] on html "BF 19 2 Relances À effectuer À venir Effectuées Analyse Filtrer Relances 19 [PE…" at bounding box center [746, 406] width 1491 height 812
click at [360, 416] on div "Passer cette action" at bounding box center [331, 418] width 105 height 19
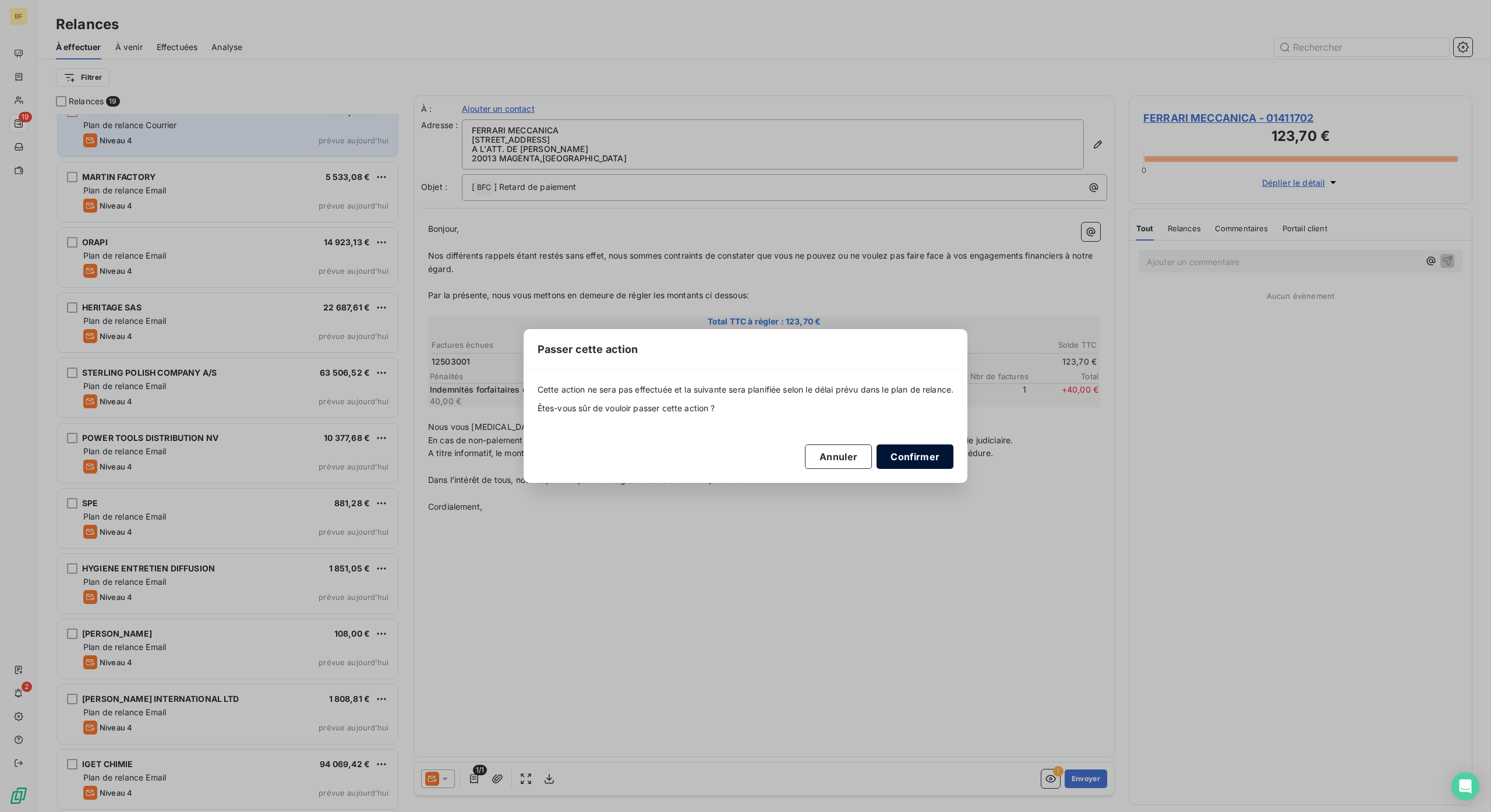
click at [903, 460] on button "Confirmer" at bounding box center [915, 456] width 77 height 25
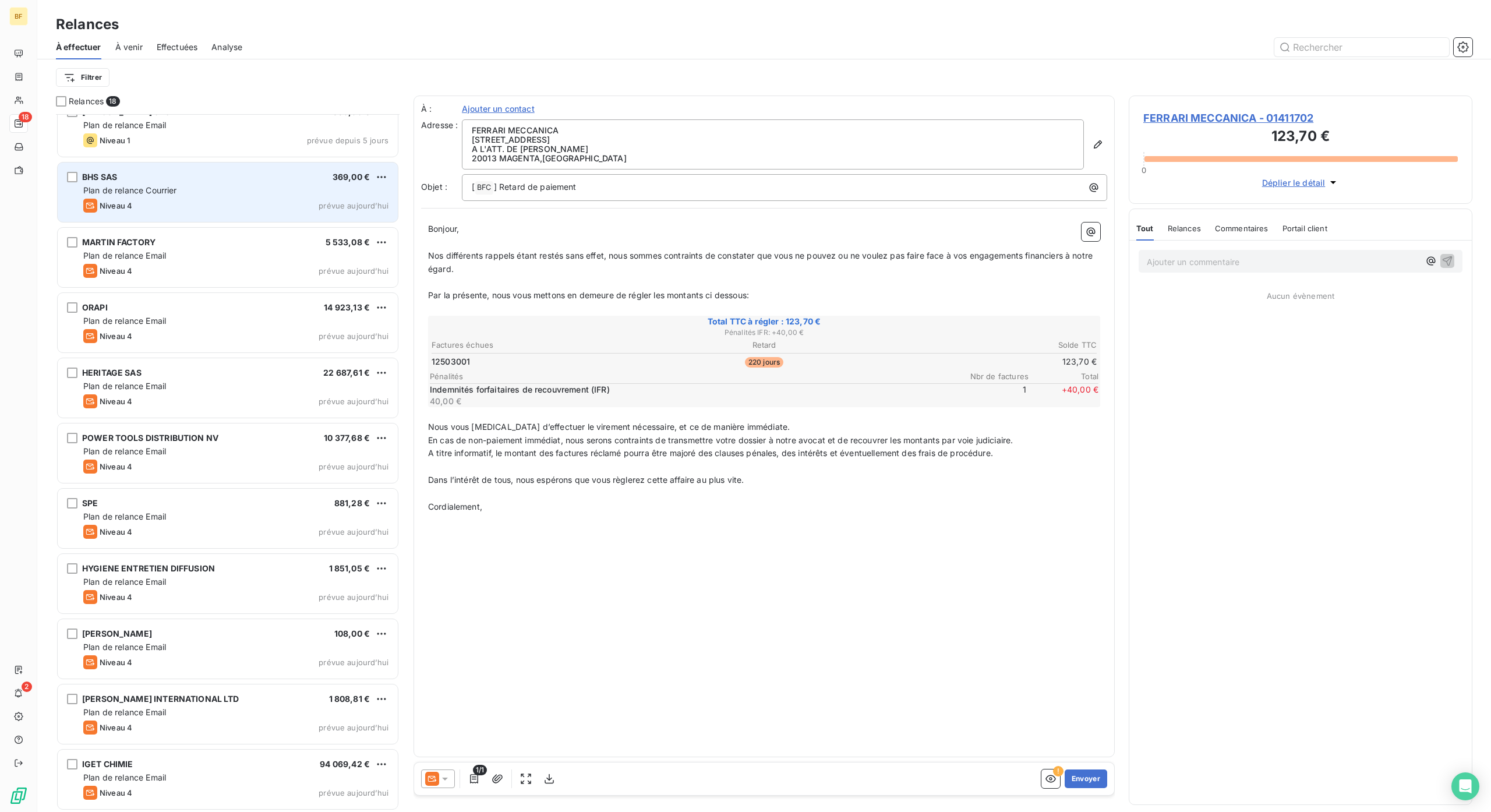
scroll to position [476, 0]
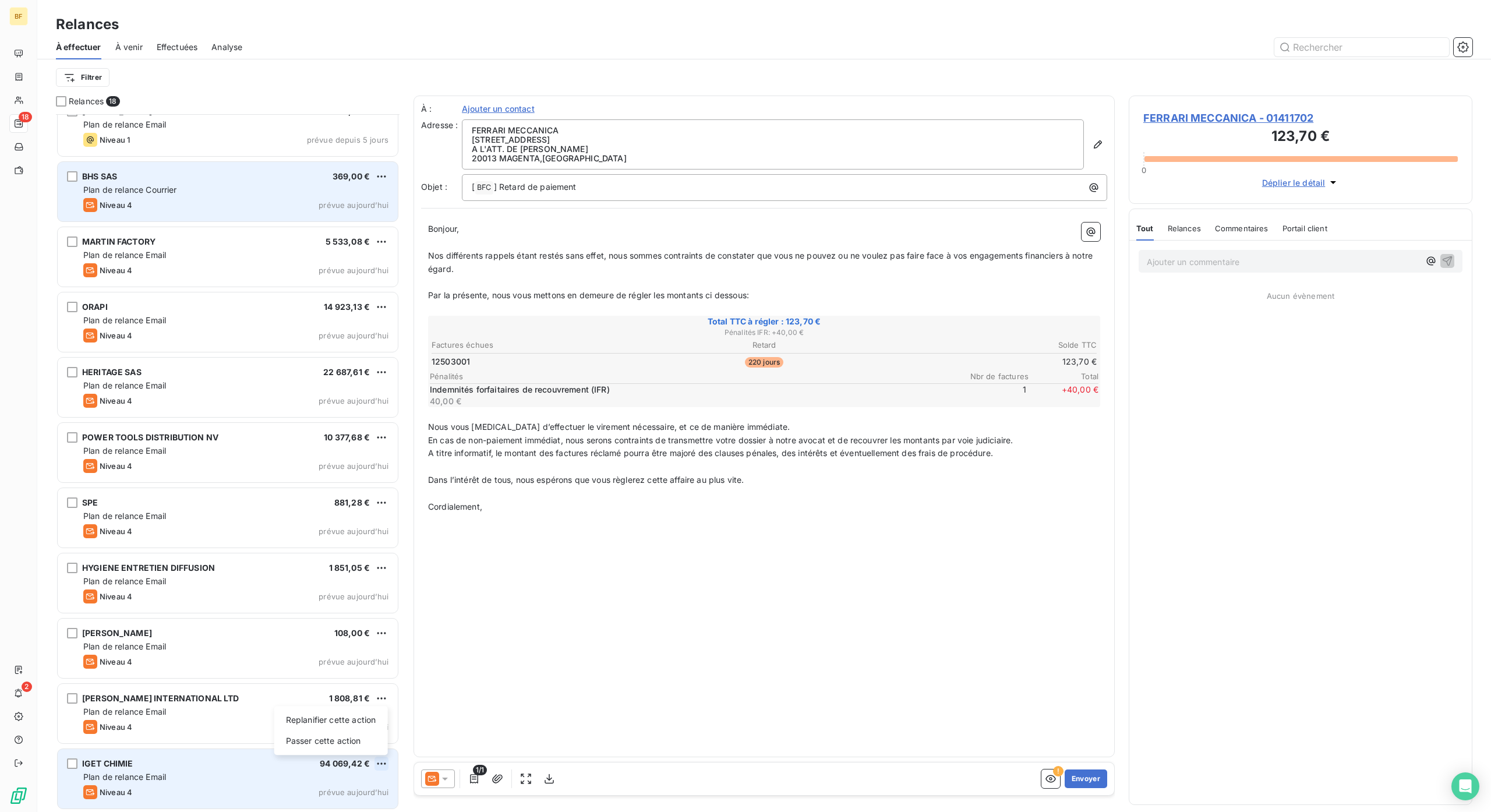
click at [382, 766] on html "BF 18 2 Relances À effectuer À venir Effectuées Analyse Filtrer Relances 18 [PE…" at bounding box center [746, 406] width 1491 height 812
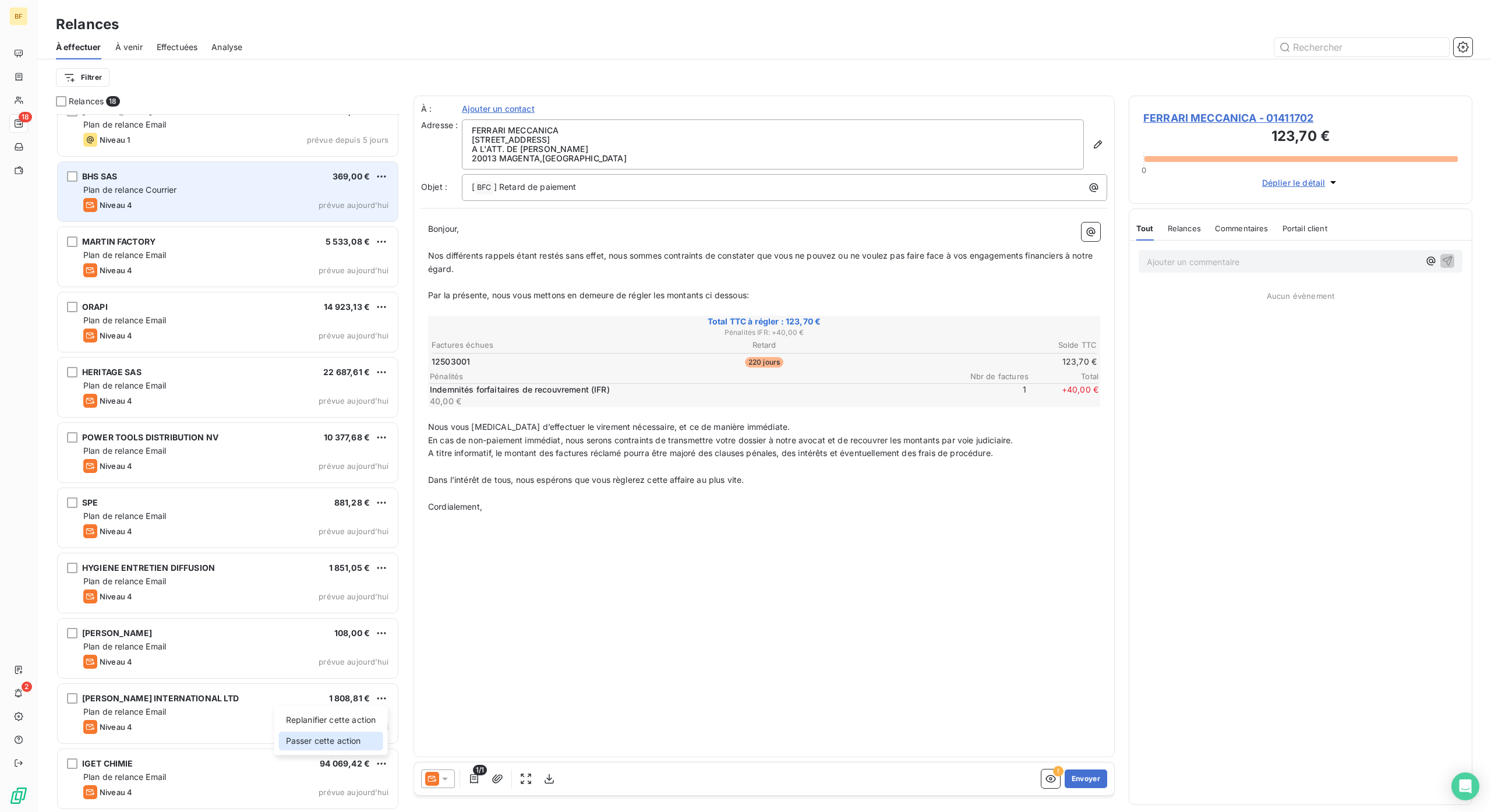
click at [355, 745] on div "Passer cette action" at bounding box center [331, 741] width 105 height 19
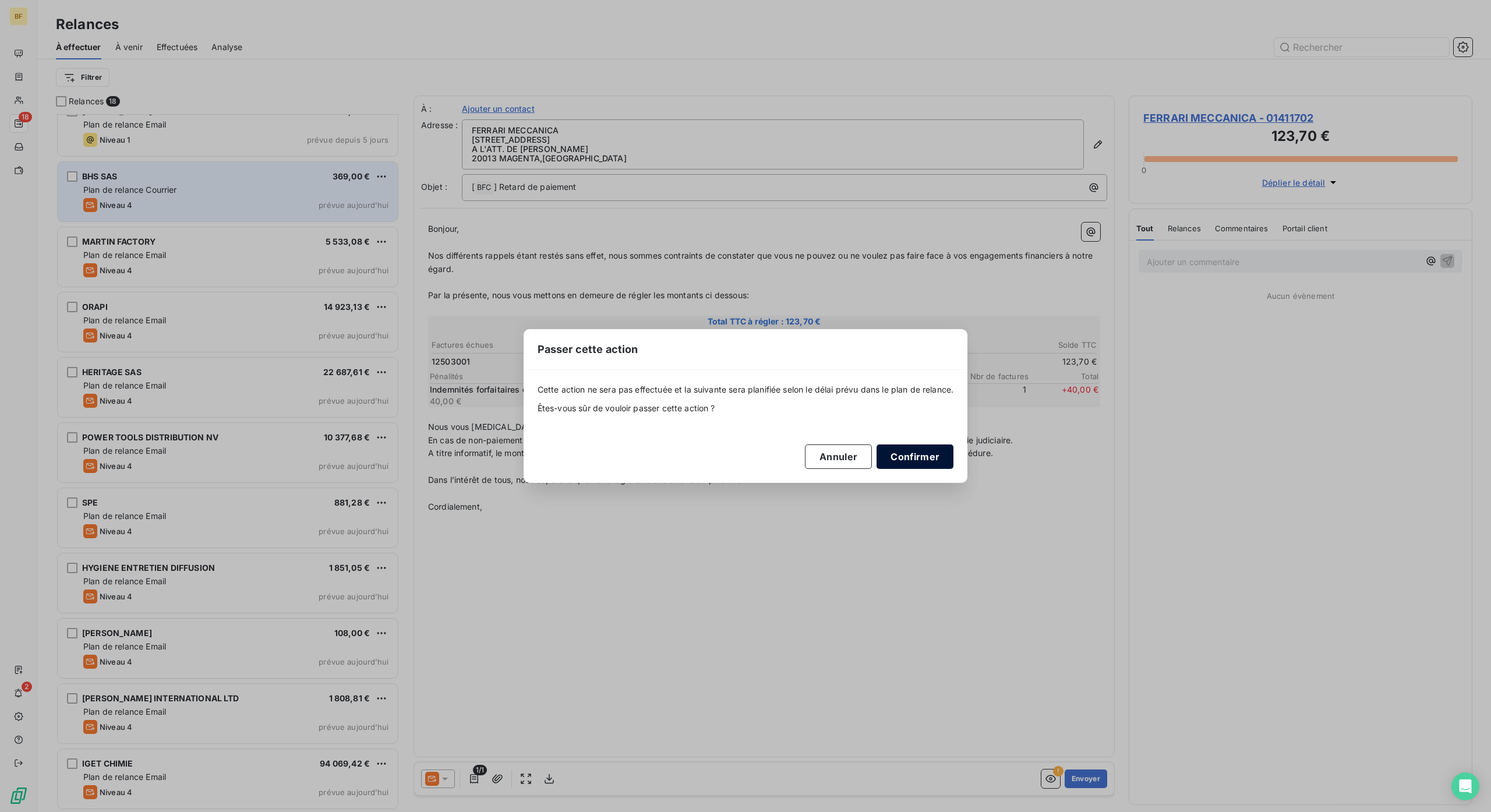
click at [895, 448] on button "Confirmer" at bounding box center [915, 456] width 77 height 25
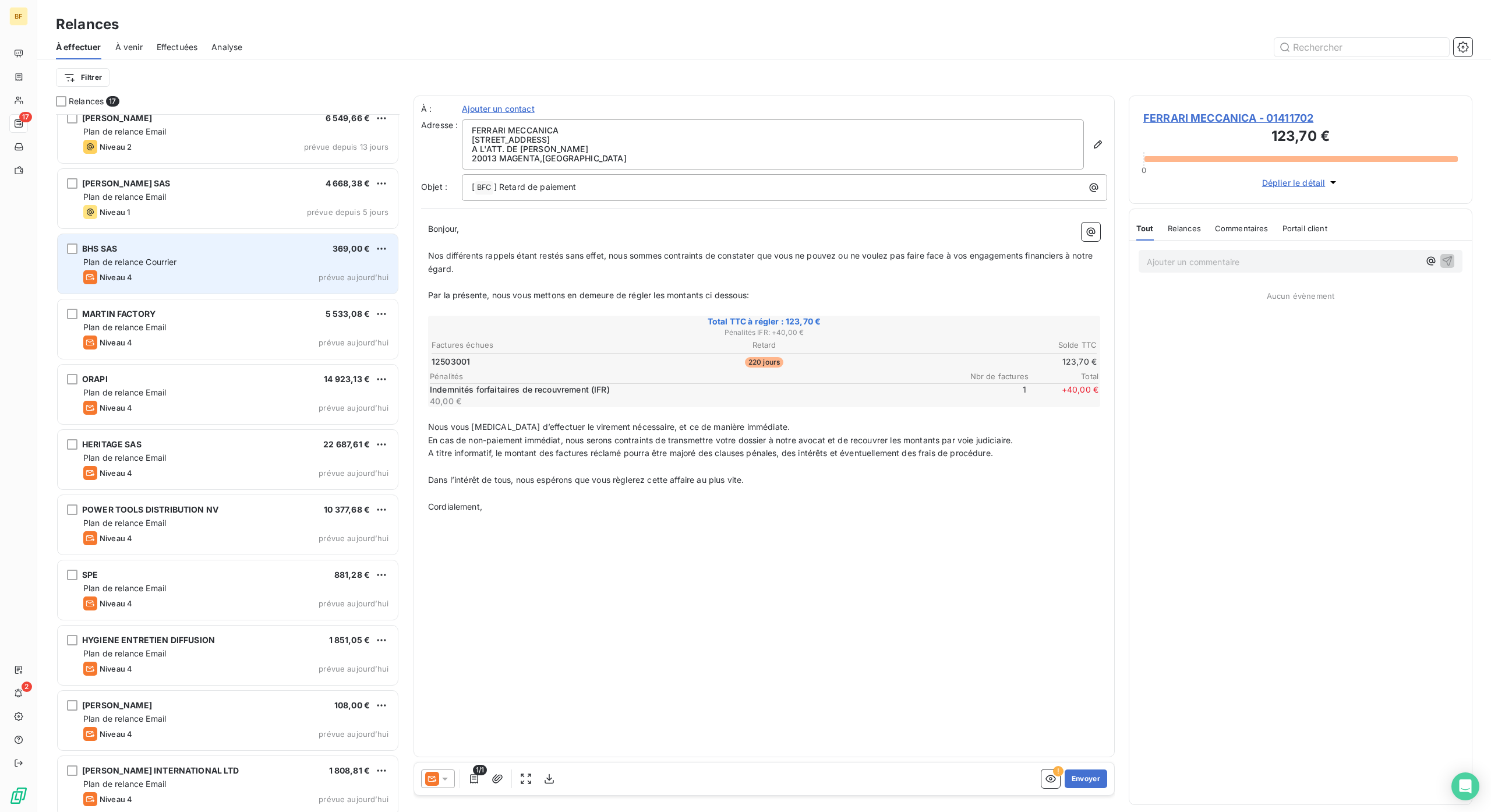
scroll to position [411, 0]
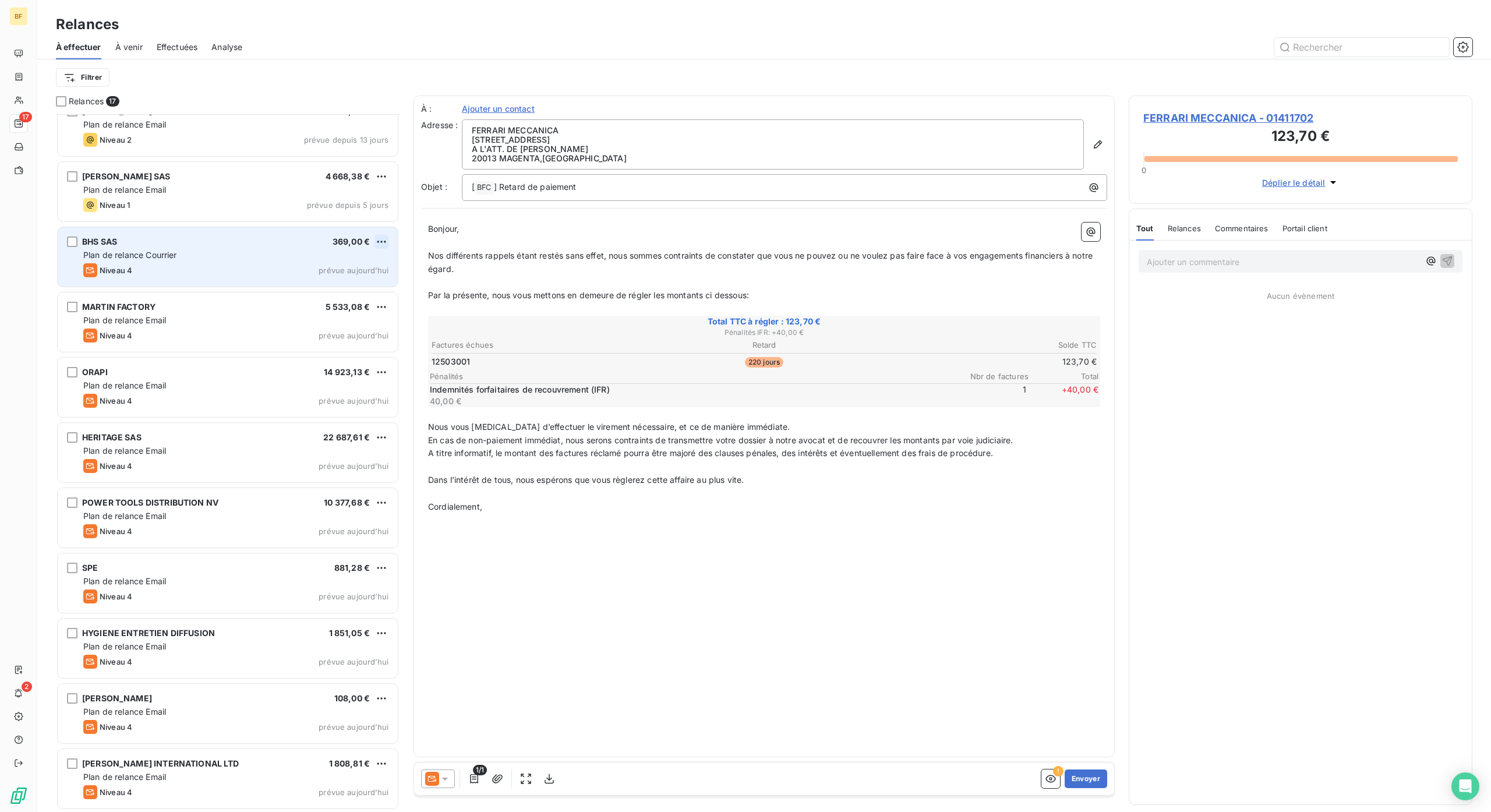
click at [380, 241] on html "BF 17 2 Relances À effectuer À venir Effectuées Analyse Filtrer Relances 17 SRE…" at bounding box center [746, 406] width 1491 height 812
click at [373, 287] on div "Passer cette action" at bounding box center [331, 287] width 105 height 19
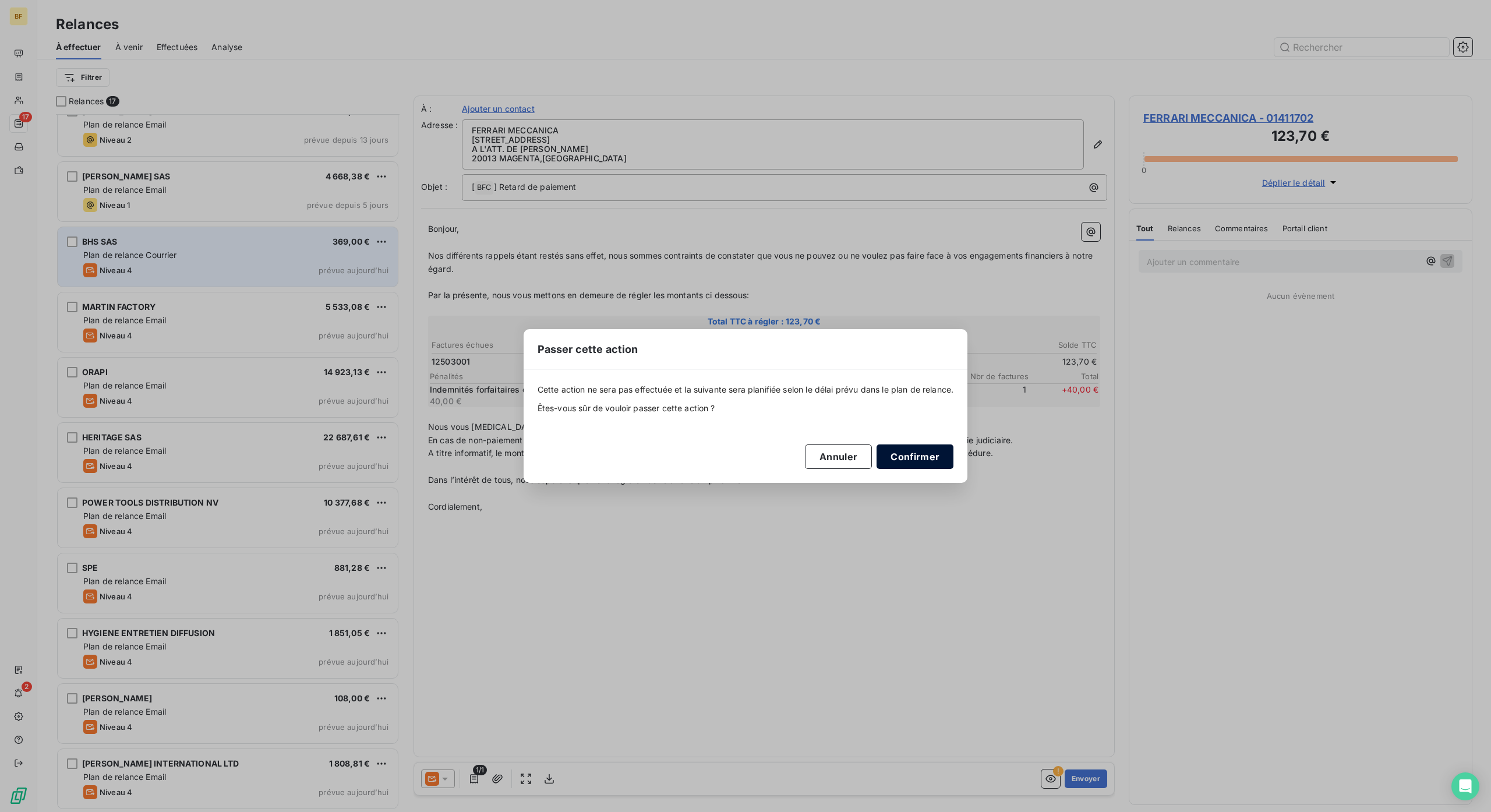
click at [945, 459] on button "Confirmer" at bounding box center [915, 456] width 77 height 25
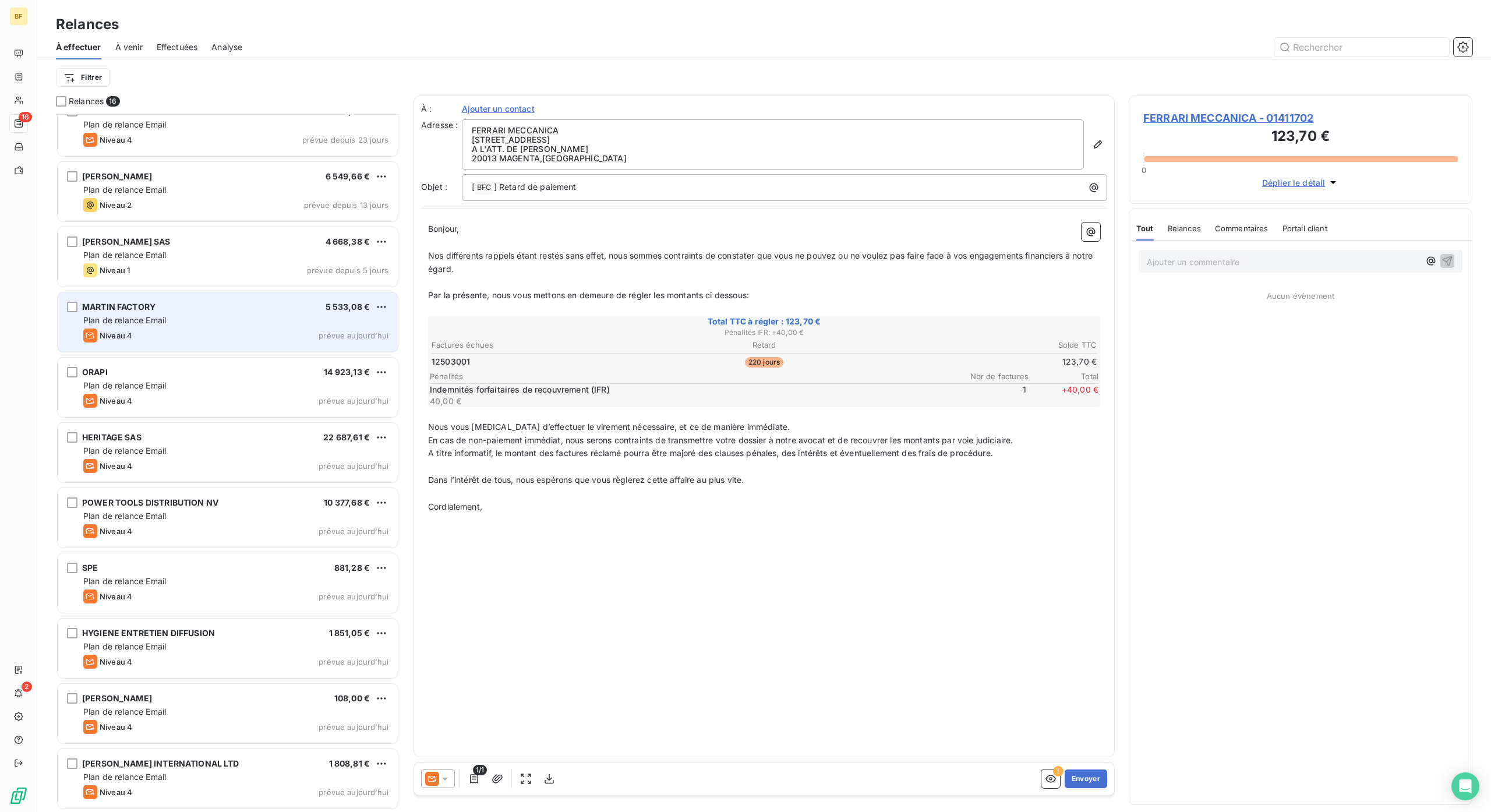
scroll to position [345, 0]
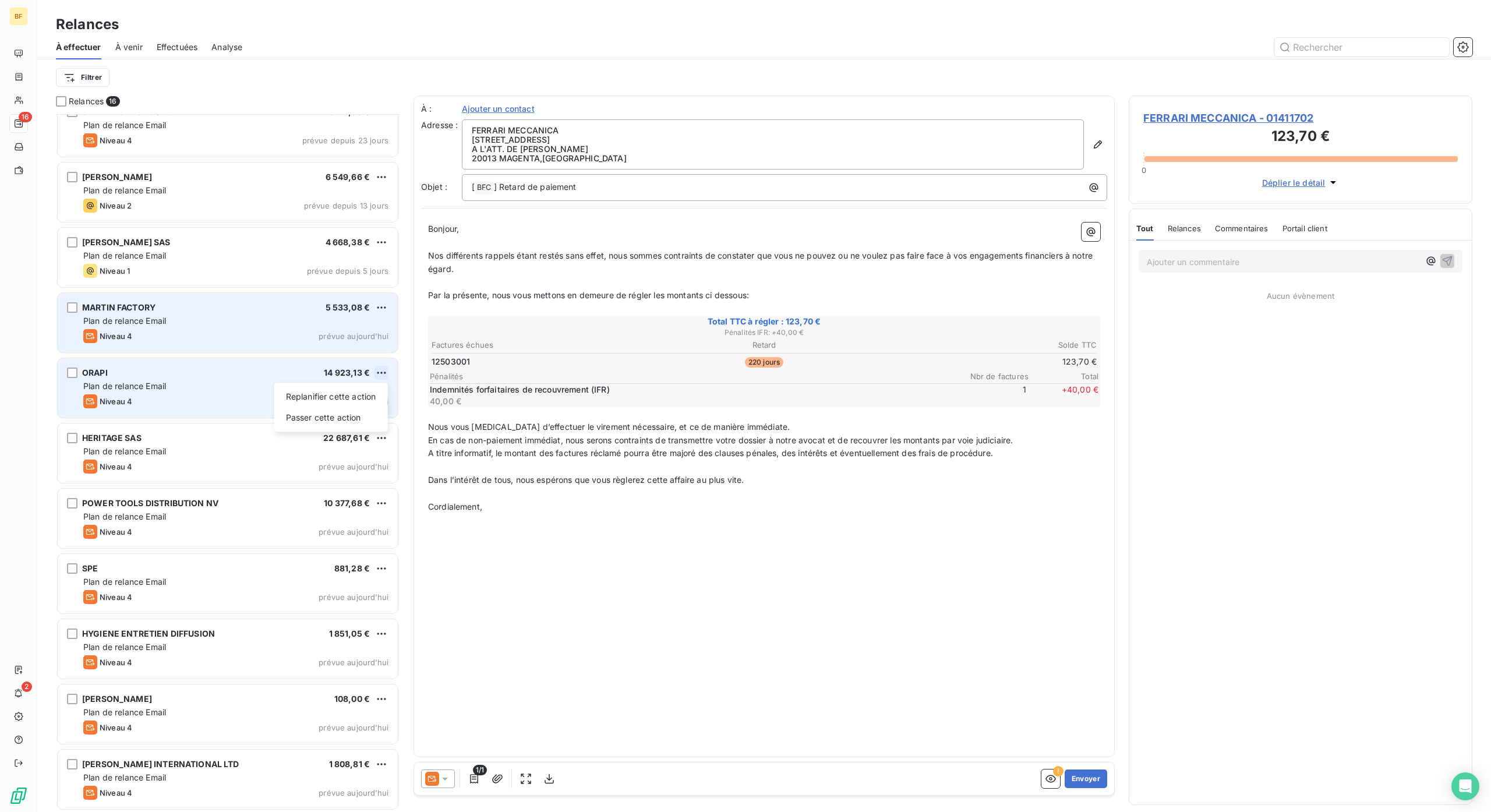
click at [383, 373] on html "BF 16 2 Relances À effectuer À venir Effectuées Analyse Filtrer Relances 16 PGS…" at bounding box center [746, 406] width 1491 height 812
click at [369, 411] on div "Passer cette action" at bounding box center [331, 418] width 105 height 19
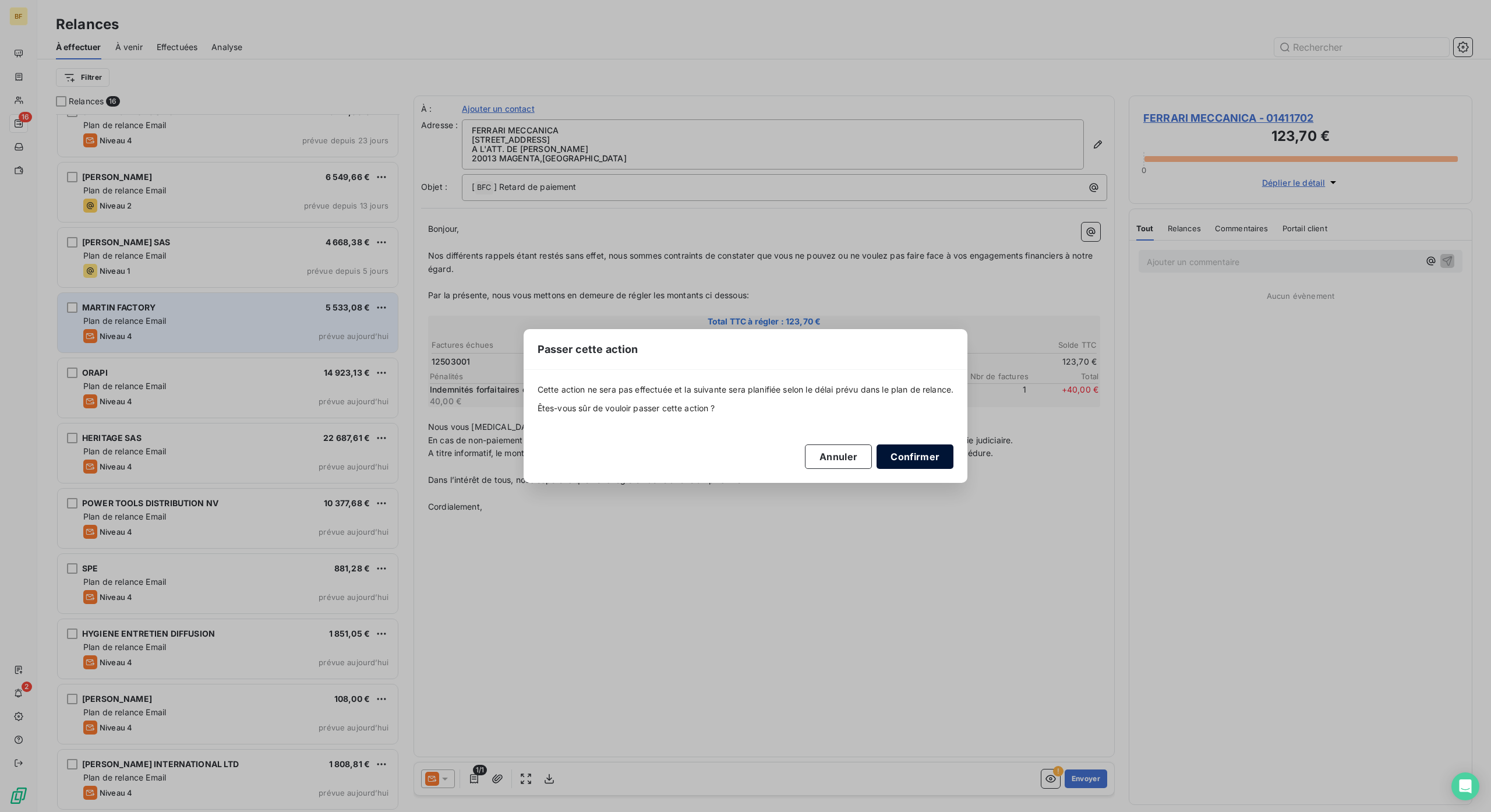
click at [900, 455] on button "Confirmer" at bounding box center [915, 456] width 77 height 25
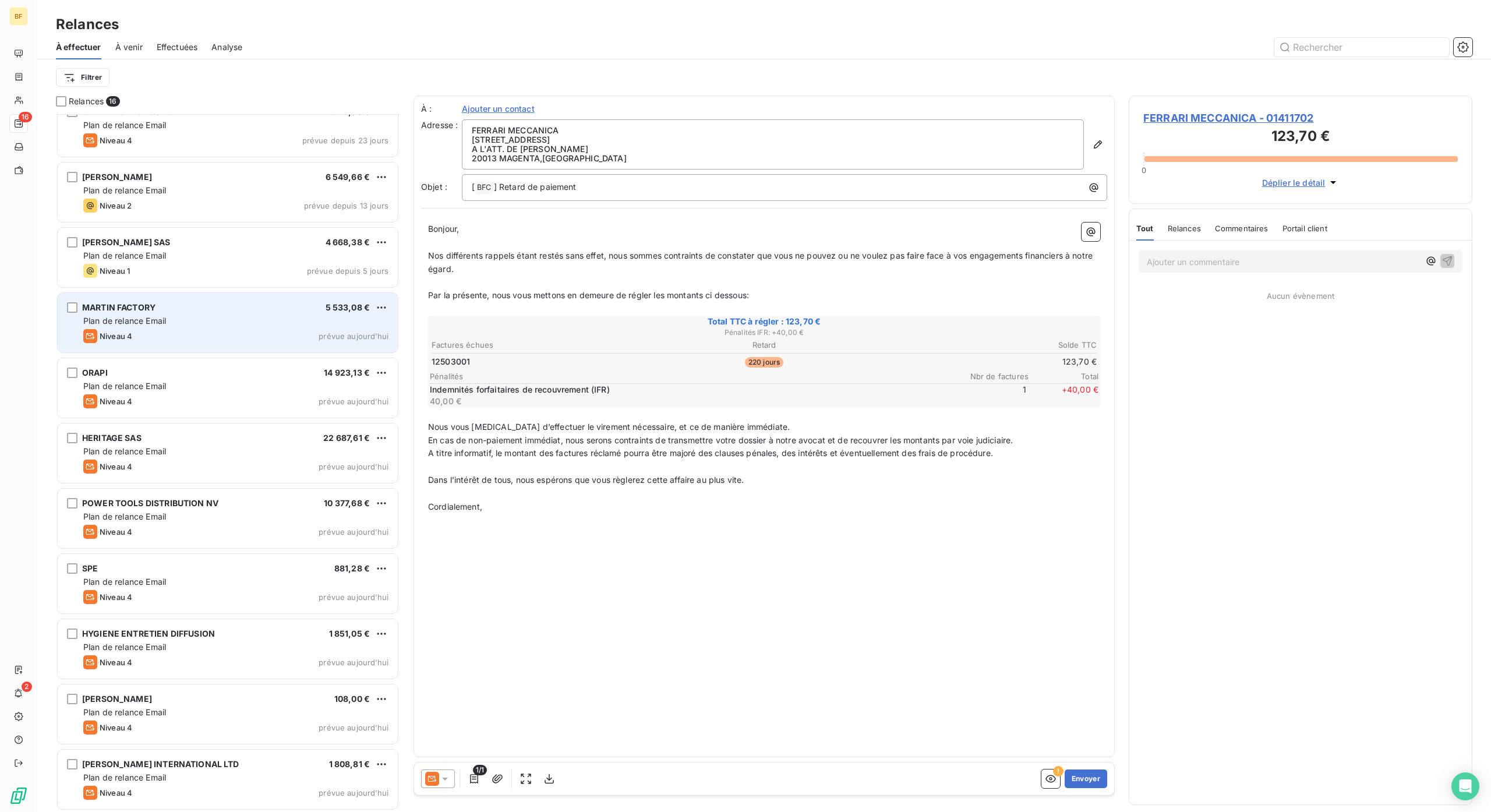
scroll to position [280, 0]
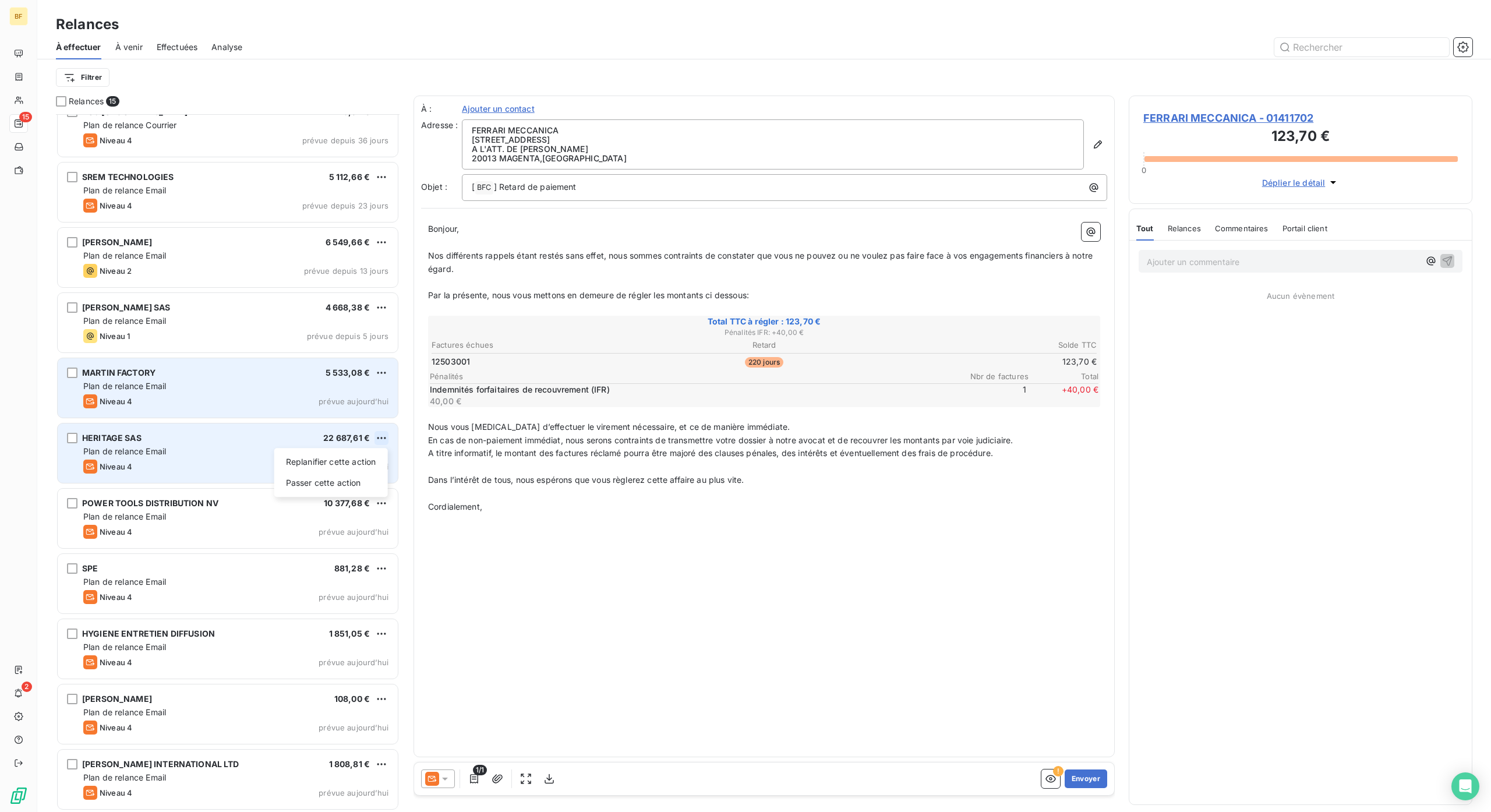
click at [388, 438] on html "BF 15 2 Relances À effectuer À venir Effectuées Analyse Filtrer Relances 15 TRA…" at bounding box center [746, 406] width 1491 height 812
click at [378, 480] on div "Passer cette action" at bounding box center [331, 483] width 105 height 19
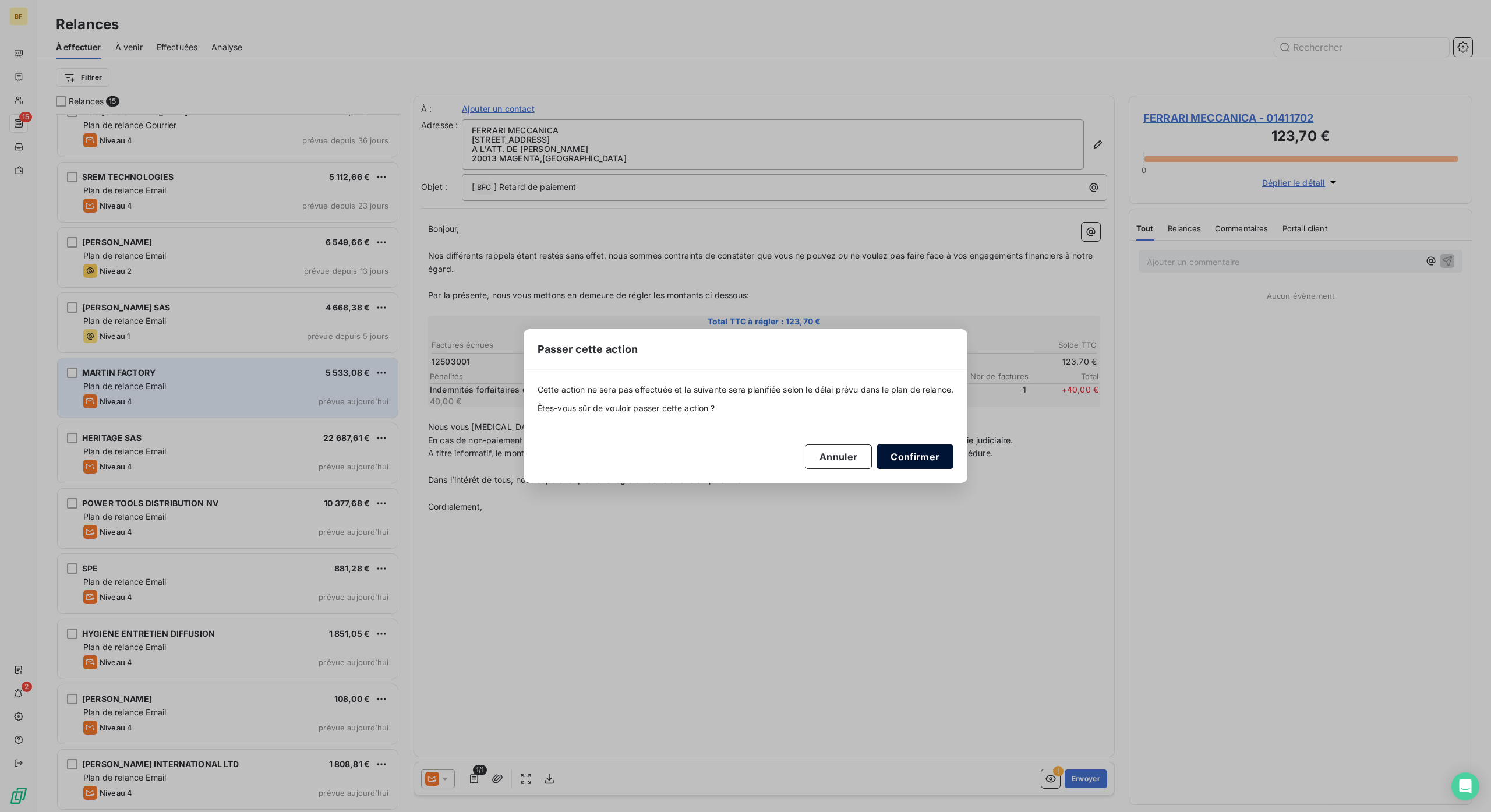
click at [913, 462] on button "Confirmer" at bounding box center [915, 456] width 77 height 25
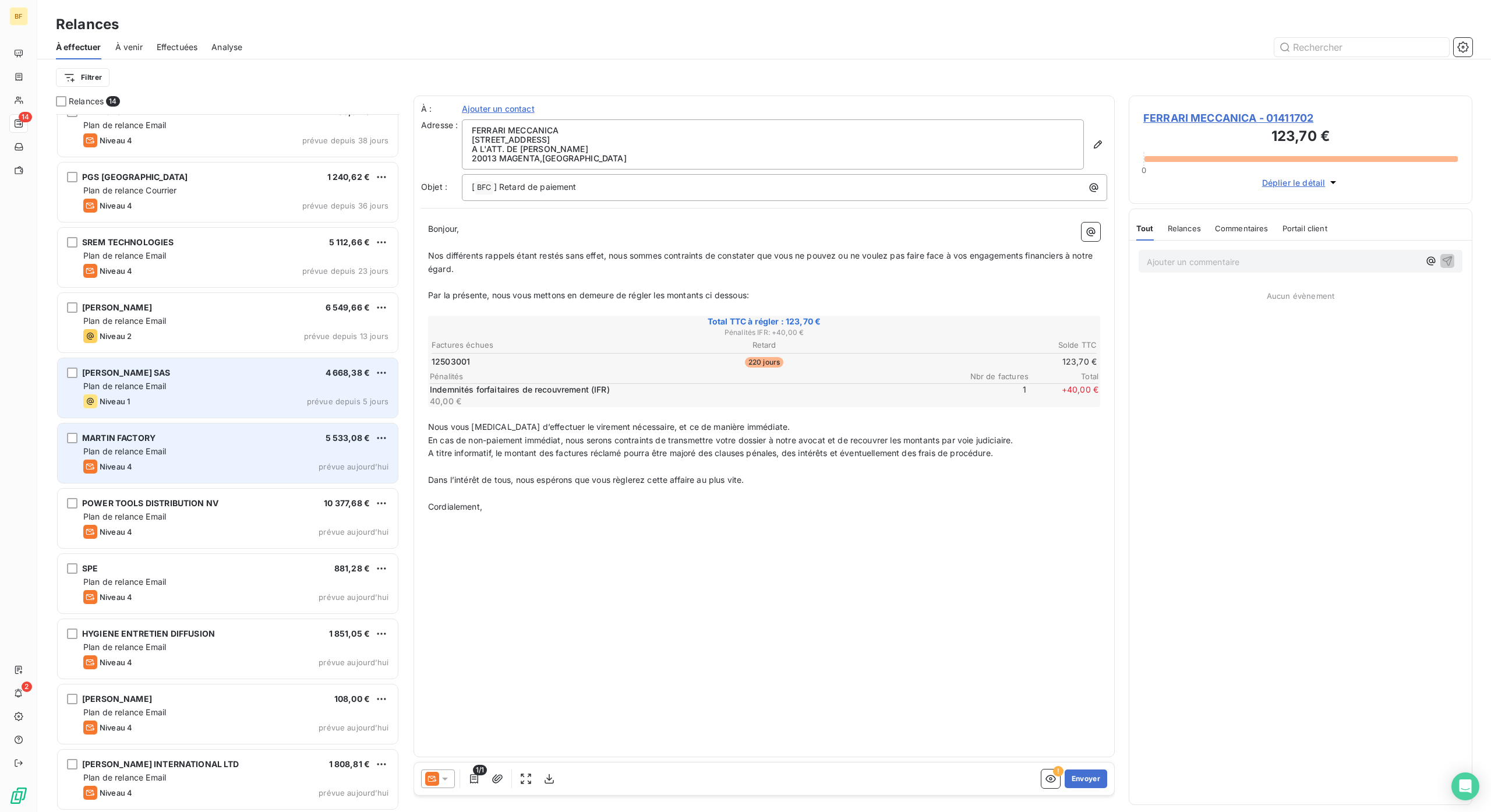
scroll to position [216, 0]
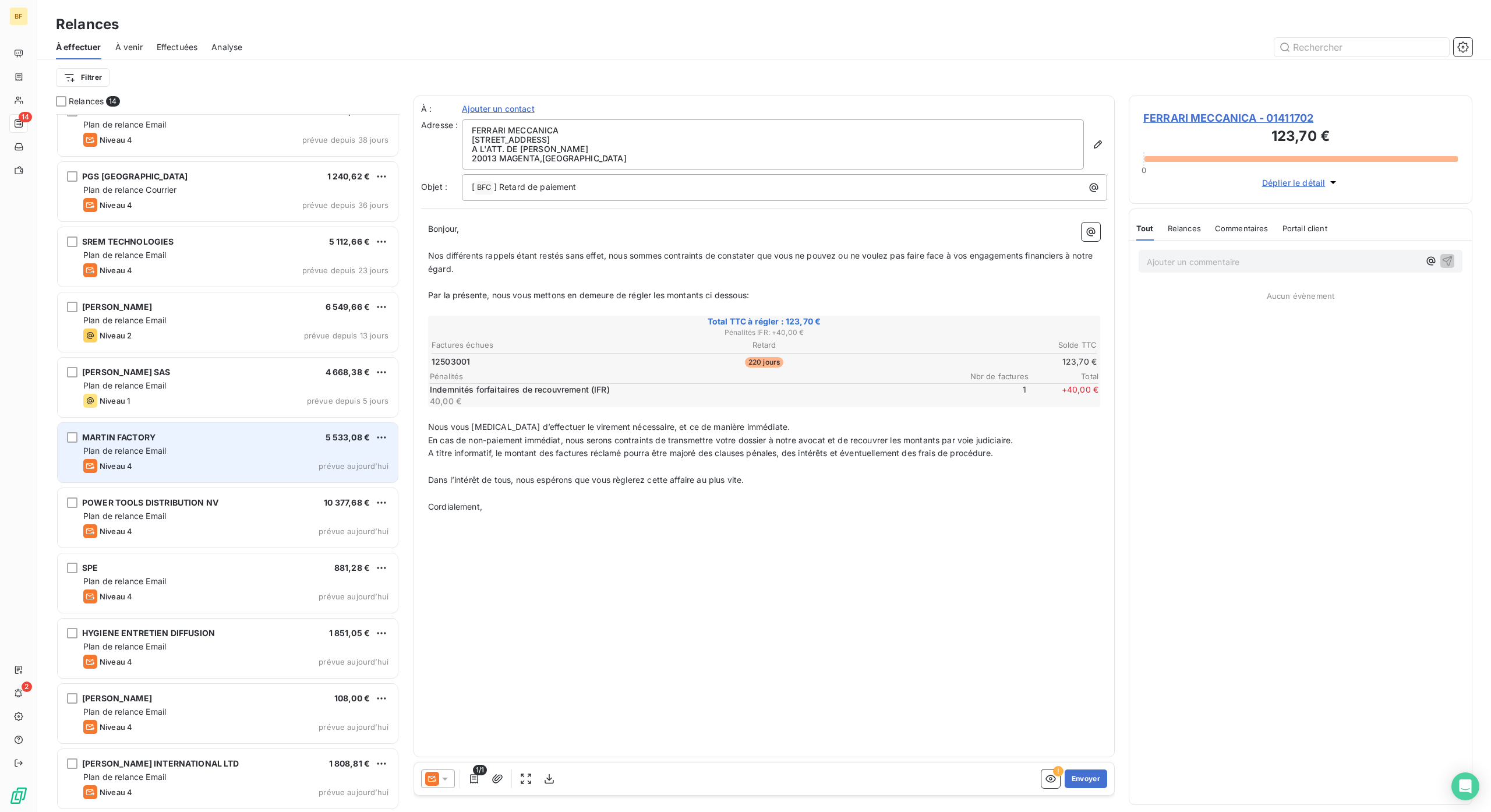
click at [131, 48] on span "À venir" at bounding box center [129, 47] width 28 height 12
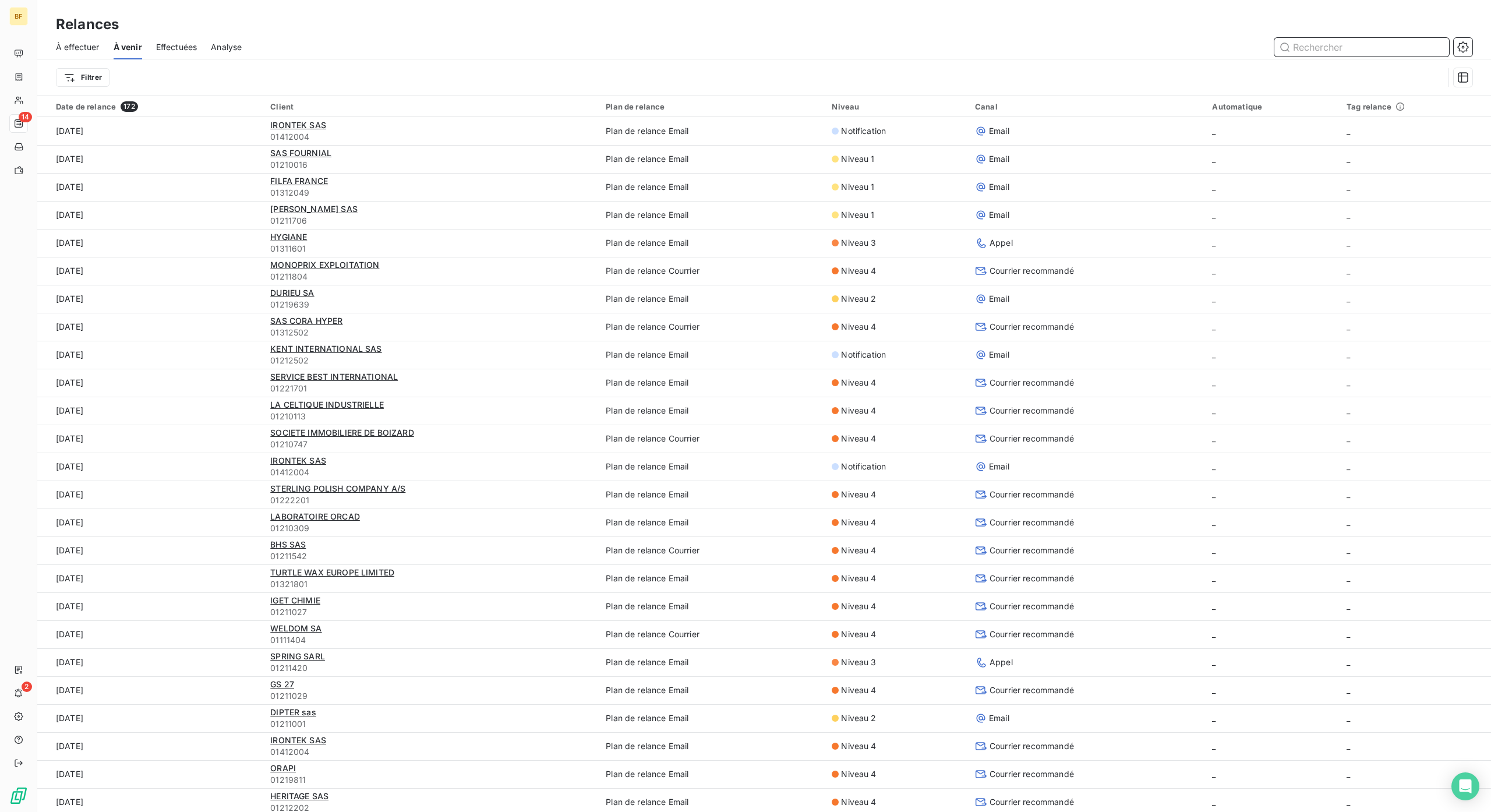
click at [75, 49] on span "À effectuer" at bounding box center [78, 47] width 44 height 12
